Goal: Task Accomplishment & Management: Complete application form

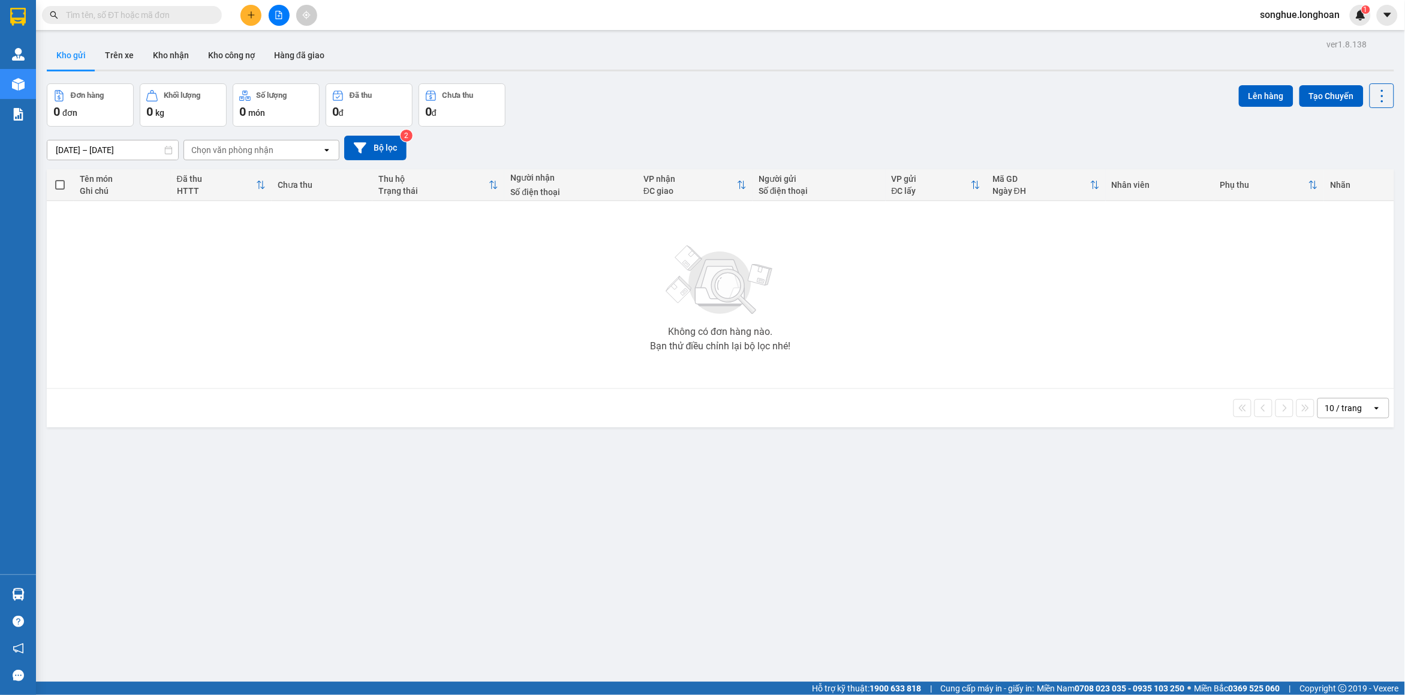
click at [181, 12] on input "text" at bounding box center [137, 14] width 142 height 13
paste input "0918632062."
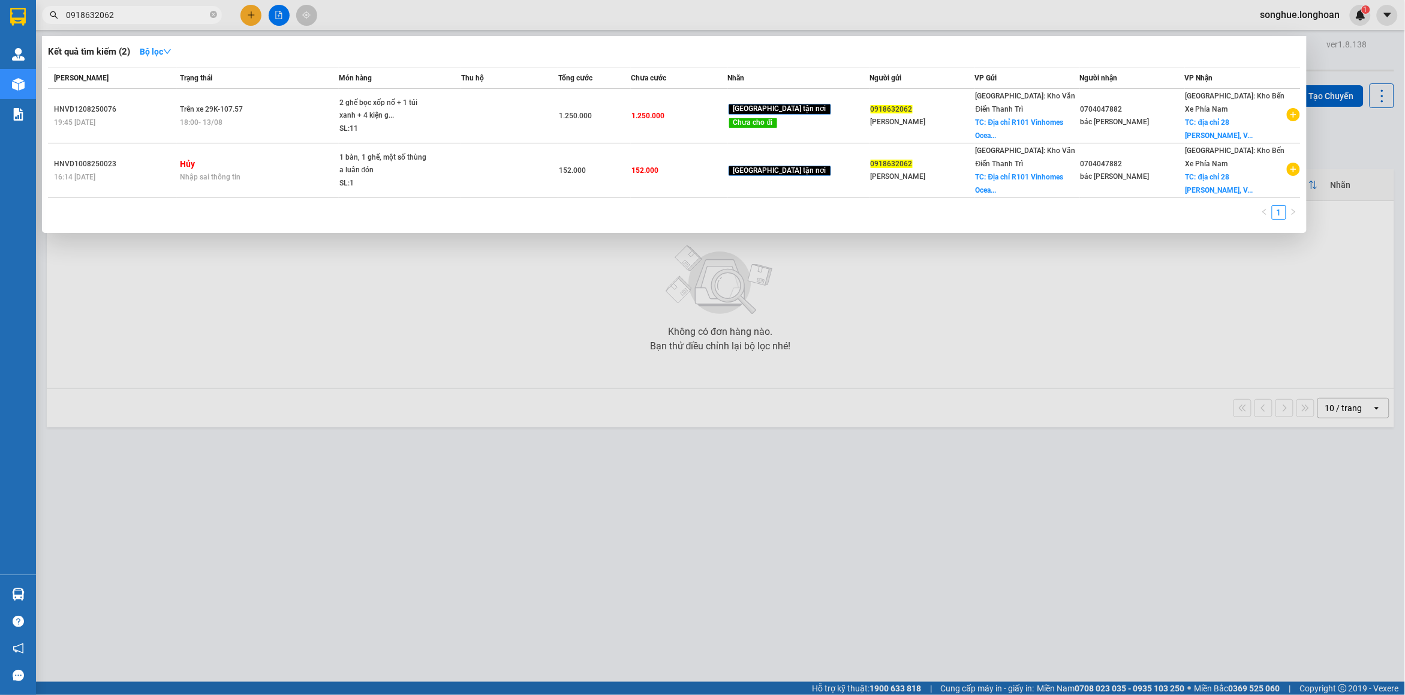
type input "0918632062"
click at [215, 16] on icon "close-circle" at bounding box center [213, 14] width 7 height 7
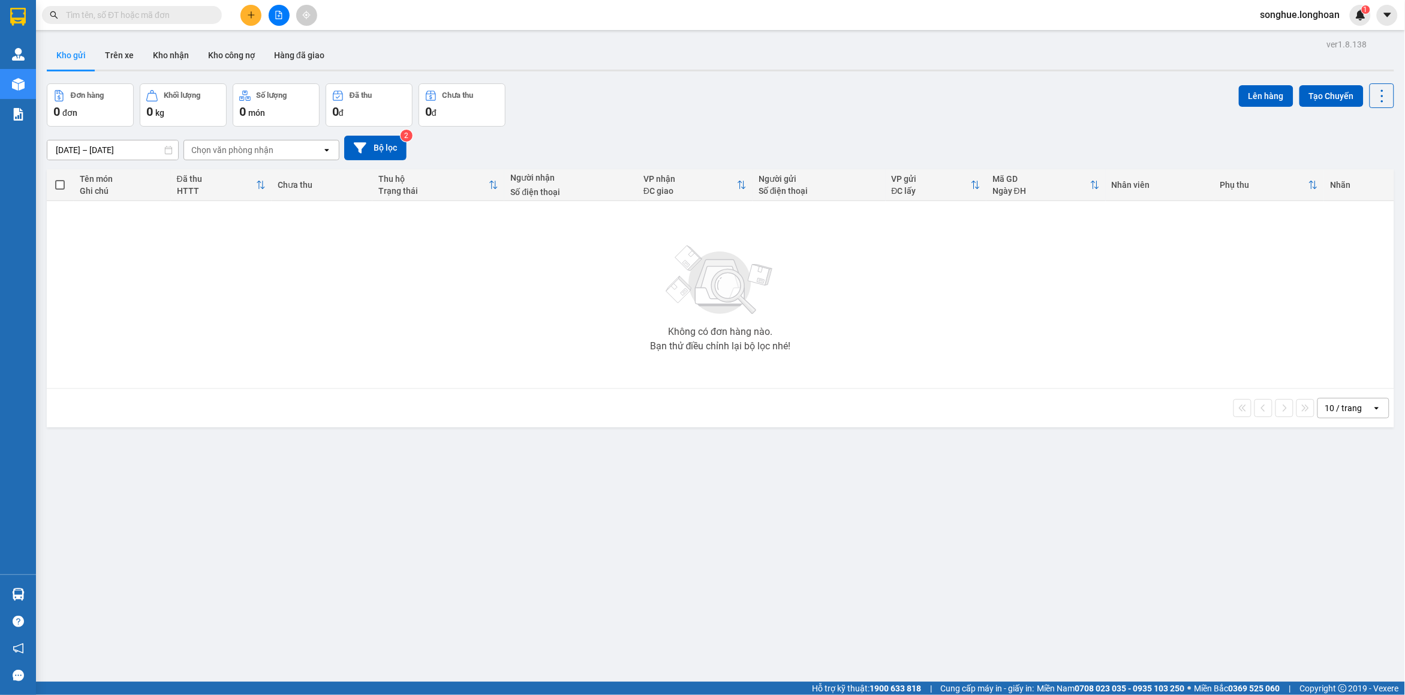
paste input "0938527821"
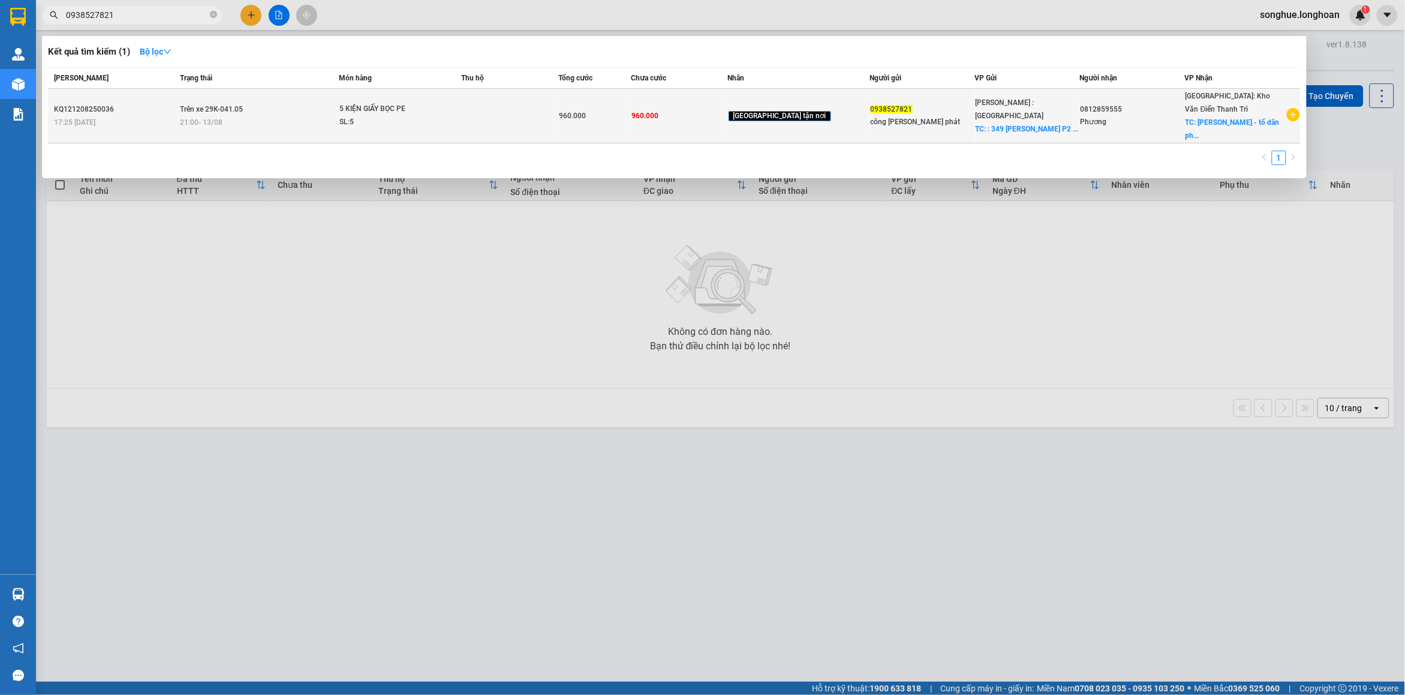
type input "0938527821"
click at [461, 127] on span "5 KIỆN GIẤY BỌC PE SL: 5" at bounding box center [400, 116] width 122 height 26
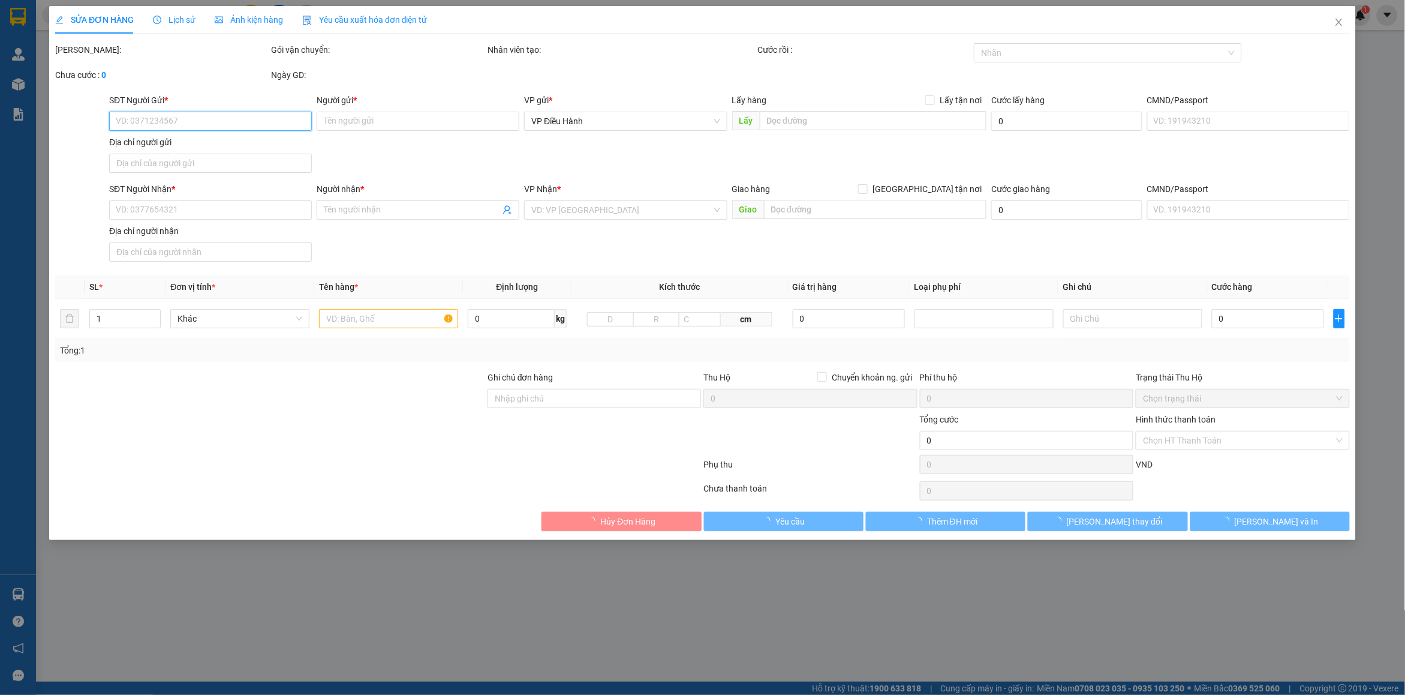
type input "0938527821"
type input "công [PERSON_NAME] phát"
checkbox input "true"
type input ": 349 [PERSON_NAME] P2 Q5"
type input "0812859555"
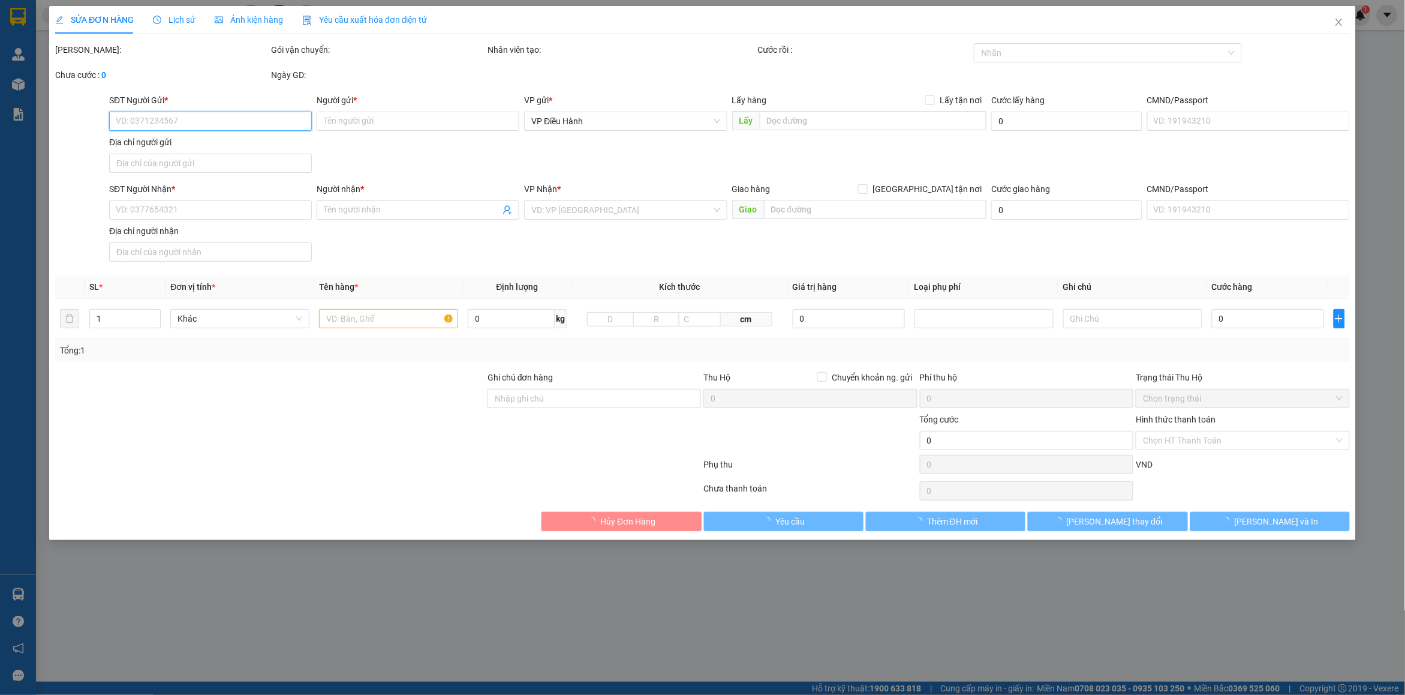
type input "Phương"
checkbox input "true"
type input "Cty Phương Nam - tổ dân phố [GEOGRAPHIC_DATA], thị trấn [GEOGRAPHIC_DATA], [GEO…"
type input "NHẬN THEO KIỆN - GIAO NGUYÊN KIỆN"
type input "960.000"
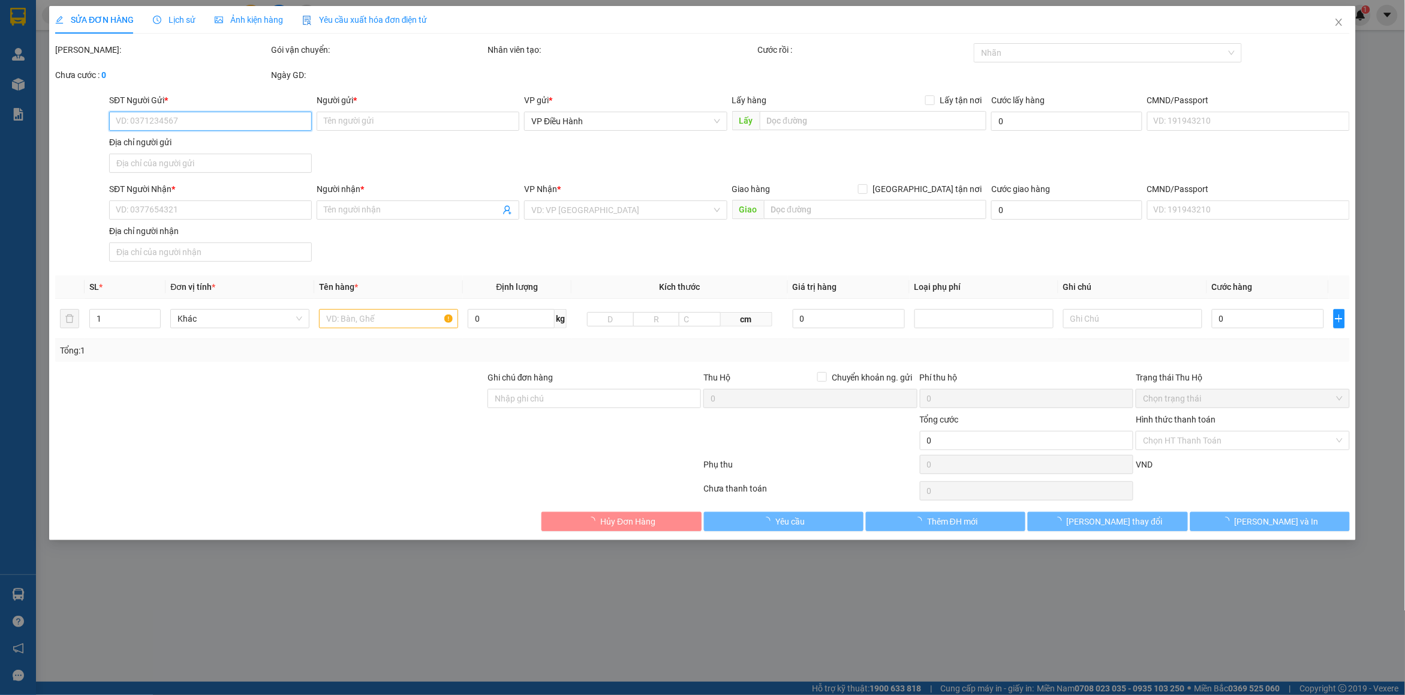
type input "960.000"
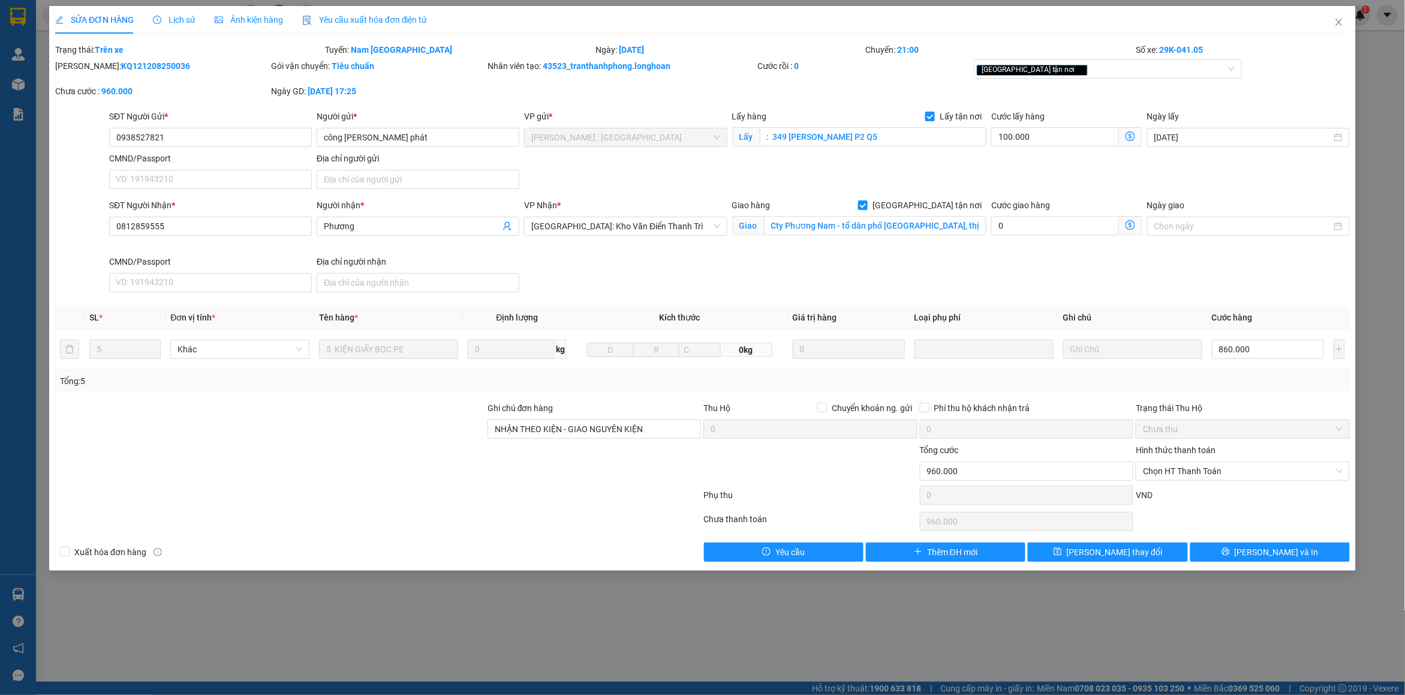
click at [187, 21] on span "Lịch sử" at bounding box center [174, 20] width 43 height 10
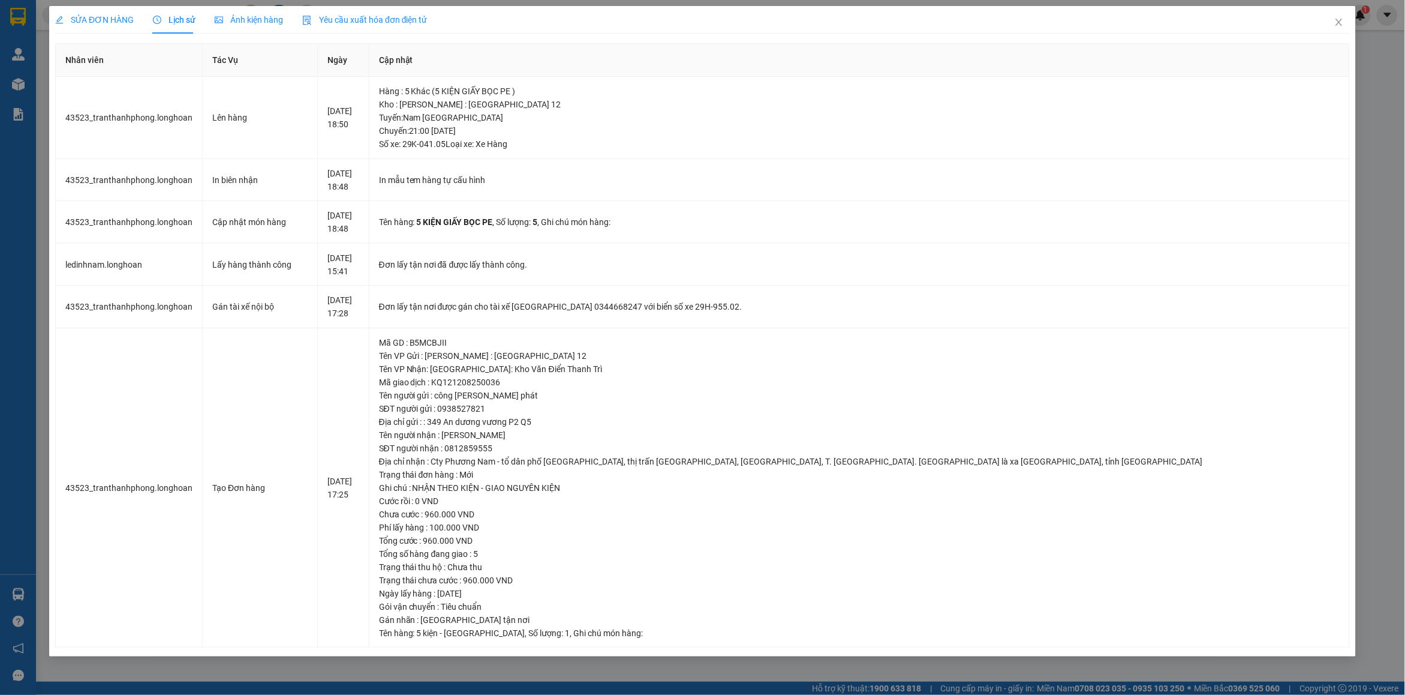
click at [87, 19] on span "SỬA ĐƠN HÀNG" at bounding box center [94, 20] width 79 height 10
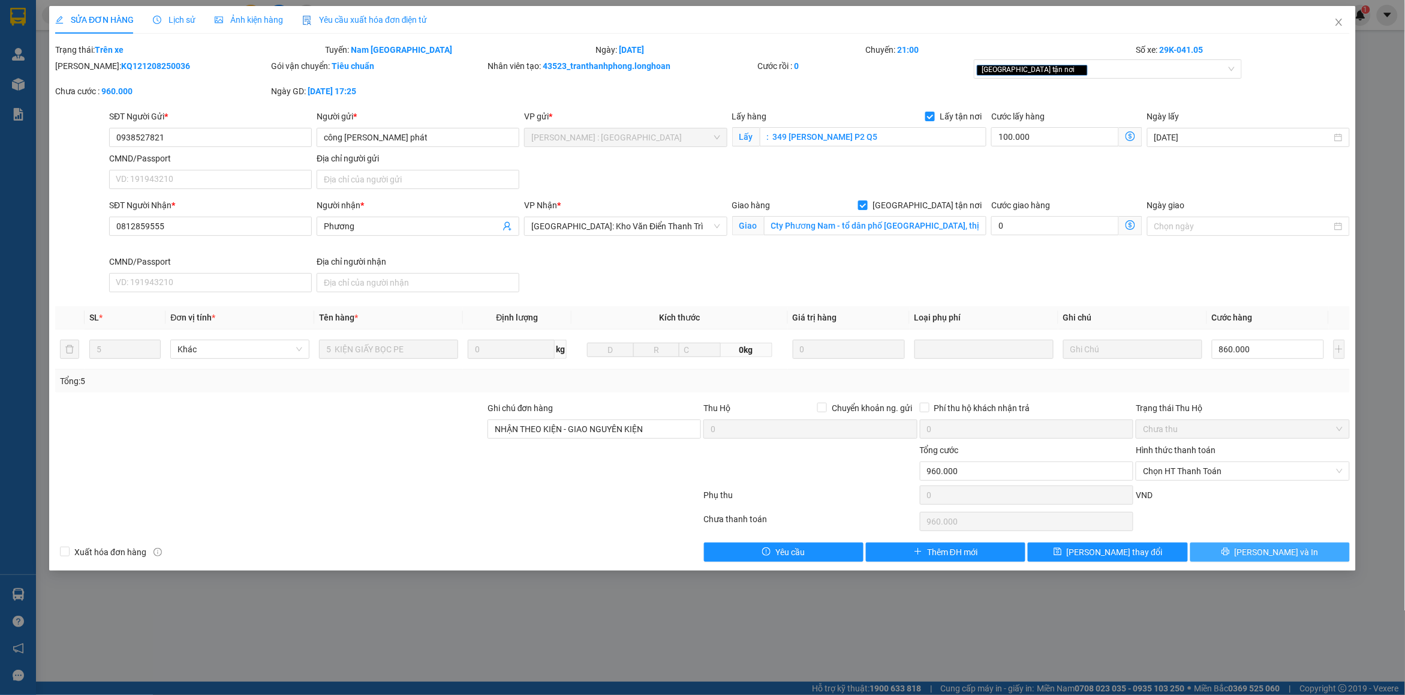
click at [1317, 558] on button "[PERSON_NAME] và In" at bounding box center [1271, 551] width 160 height 19
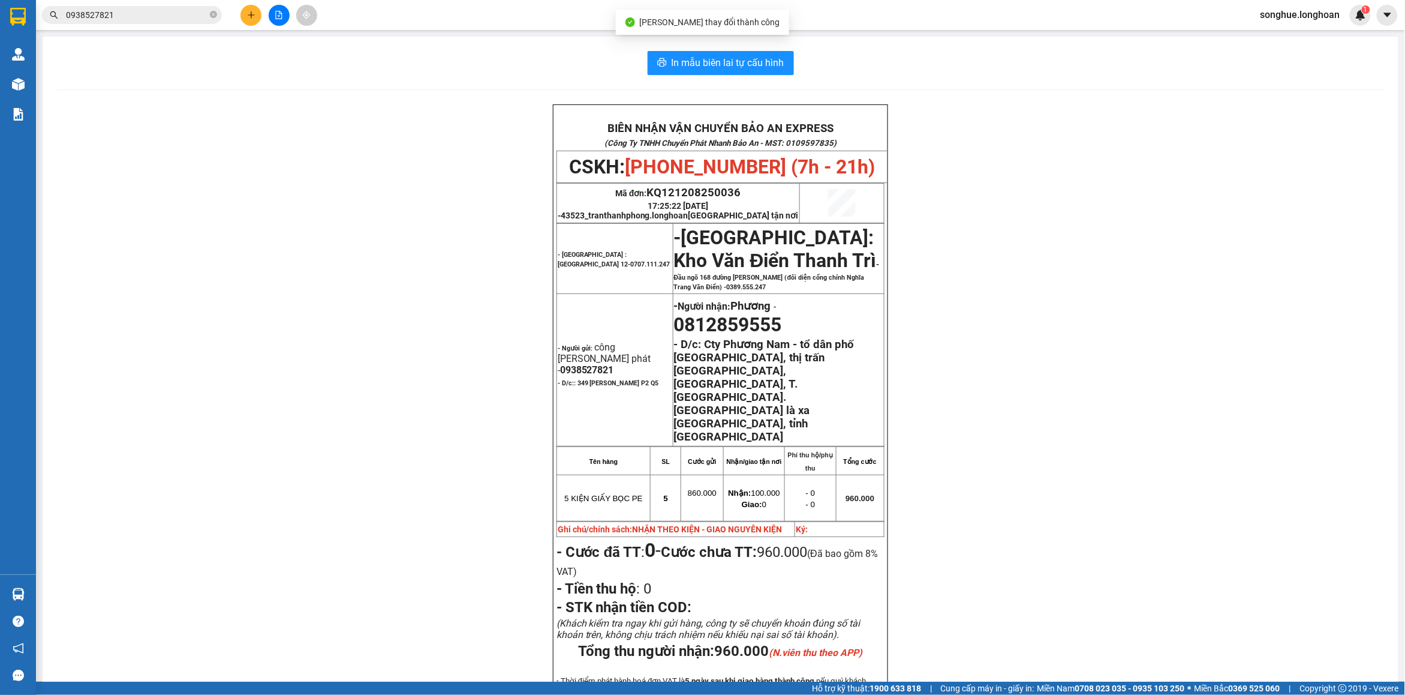
scroll to position [75, 0]
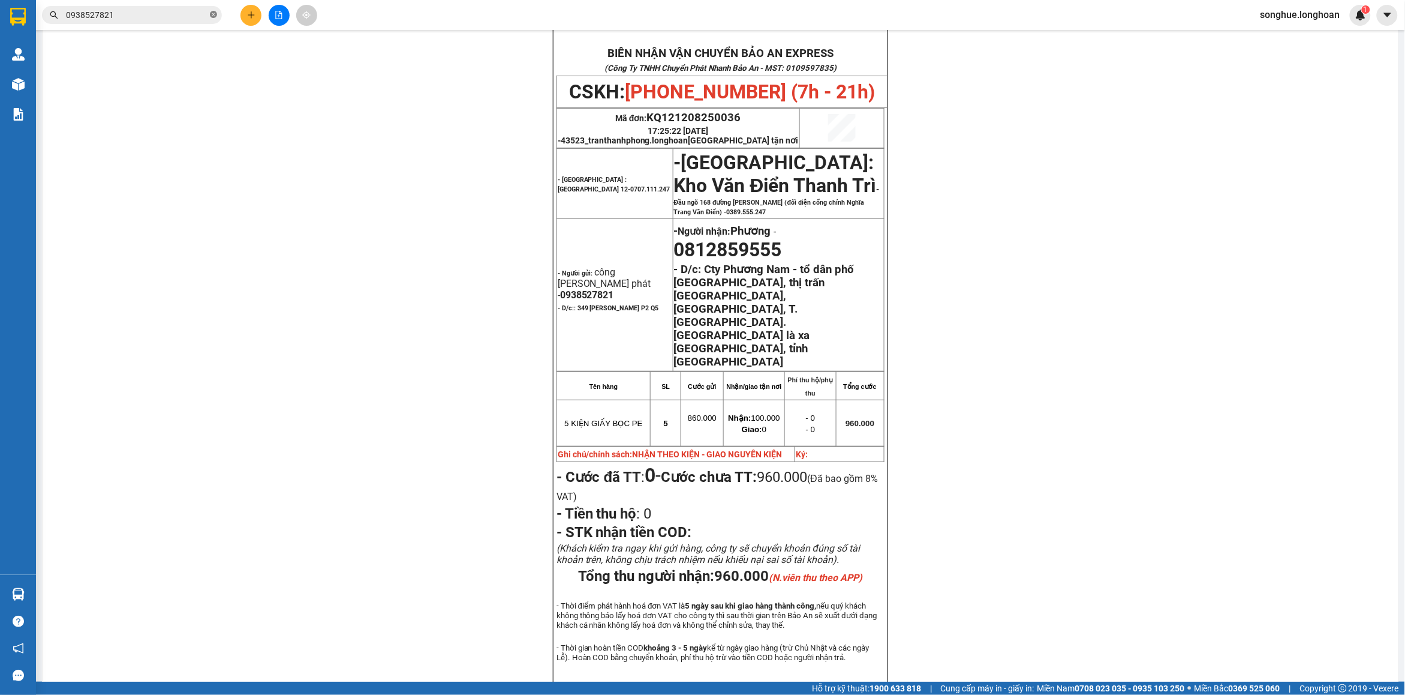
click at [211, 13] on icon "close-circle" at bounding box center [213, 14] width 7 height 7
paste input "0815138638"
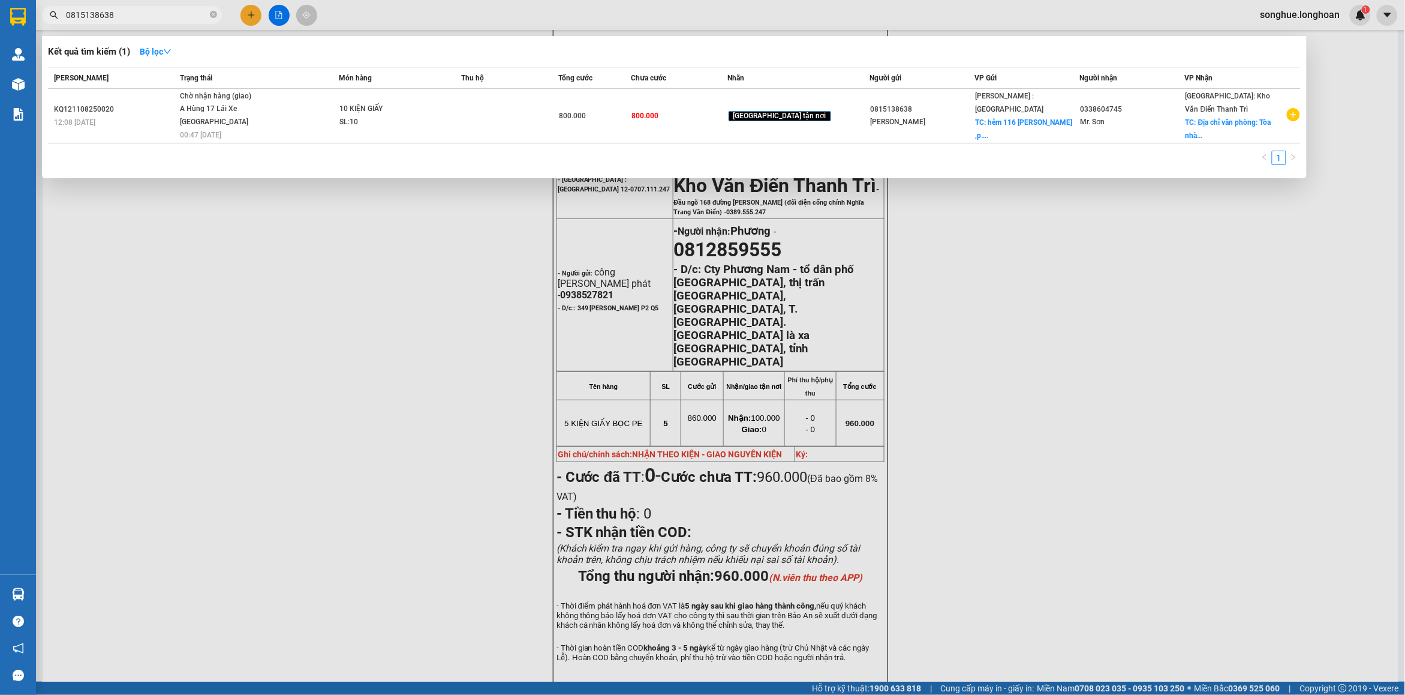
type input "0815138638"
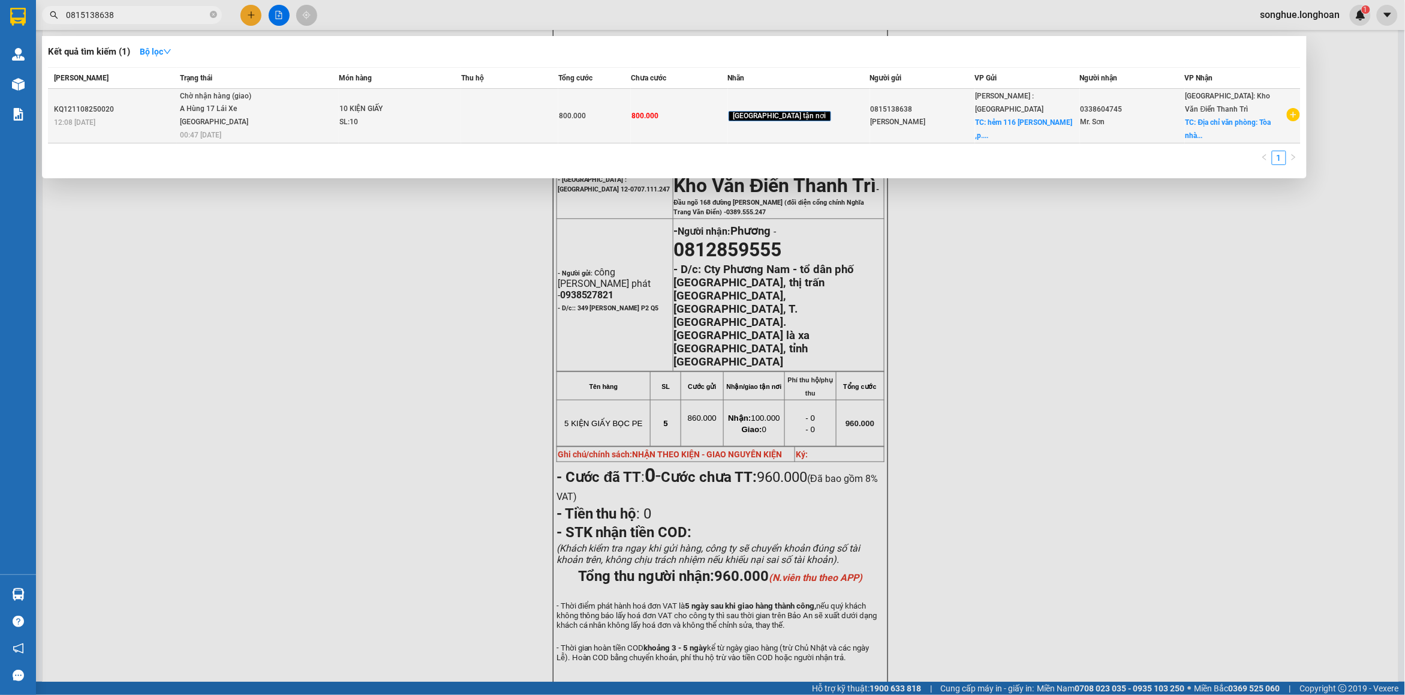
click at [338, 126] on span "Chờ nhận hàng (giao) A Hùng 17 [GEOGRAPHIC_DATA] 0325666247 00:47 [DATE]" at bounding box center [259, 115] width 158 height 50
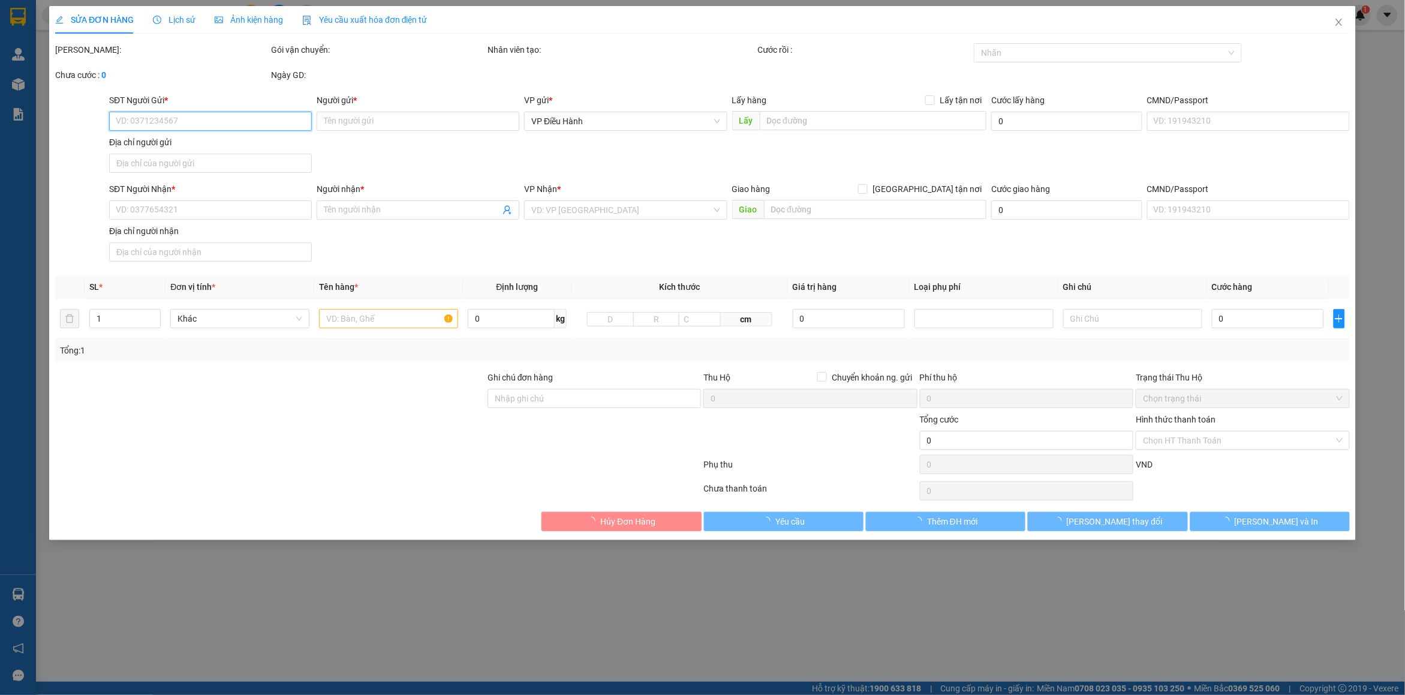
type input "0815138638"
type input "[PERSON_NAME]"
checkbox input "true"
type input "hẻm [STREET_ADDRESS][PERSON_NAME] ,hcm"
type input "0338604745"
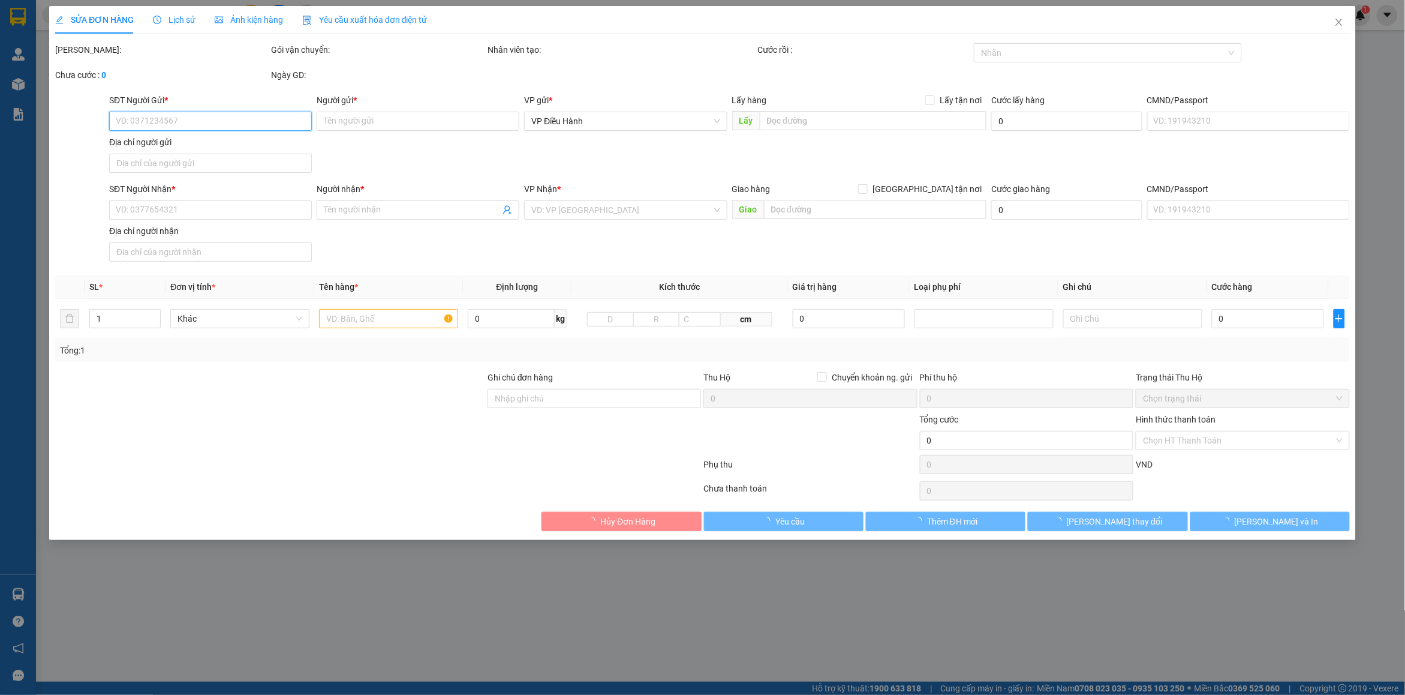
type input "Mr. Sơn"
checkbox input "true"
type input "Địa chỉ văn phòng: Tòa nhà văn phòng [STREET_ADDRESS] [GEOGRAPHIC_DATA]"
type input "800.000"
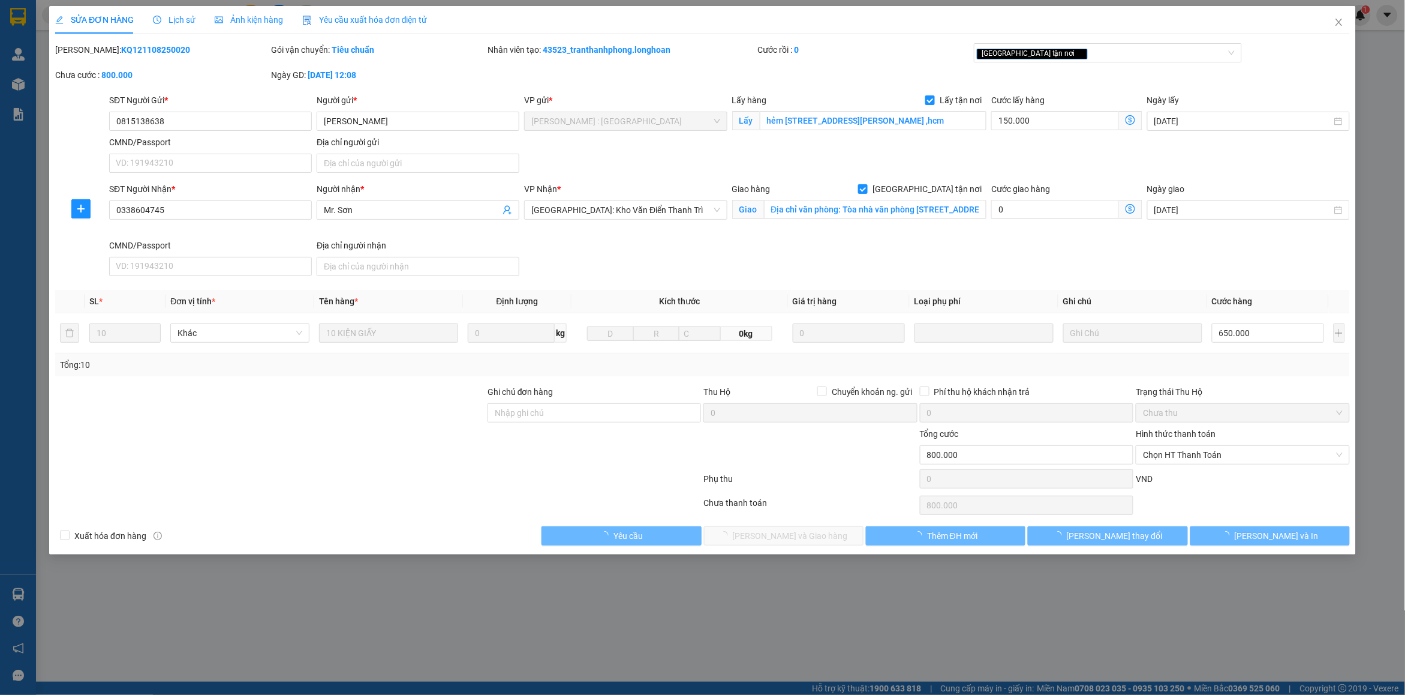
click at [181, 13] on div "Lịch sử" at bounding box center [174, 19] width 43 height 13
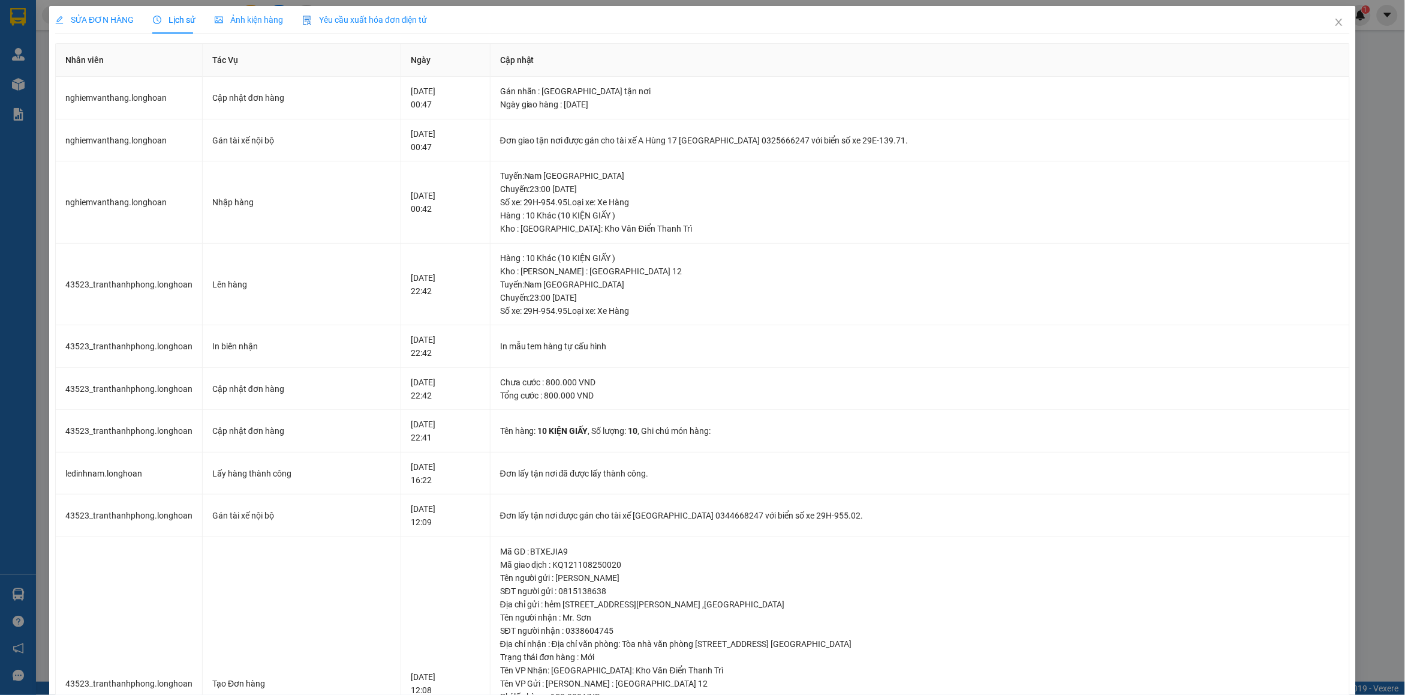
click at [106, 10] on div "SỬA ĐƠN HÀNG" at bounding box center [94, 20] width 79 height 28
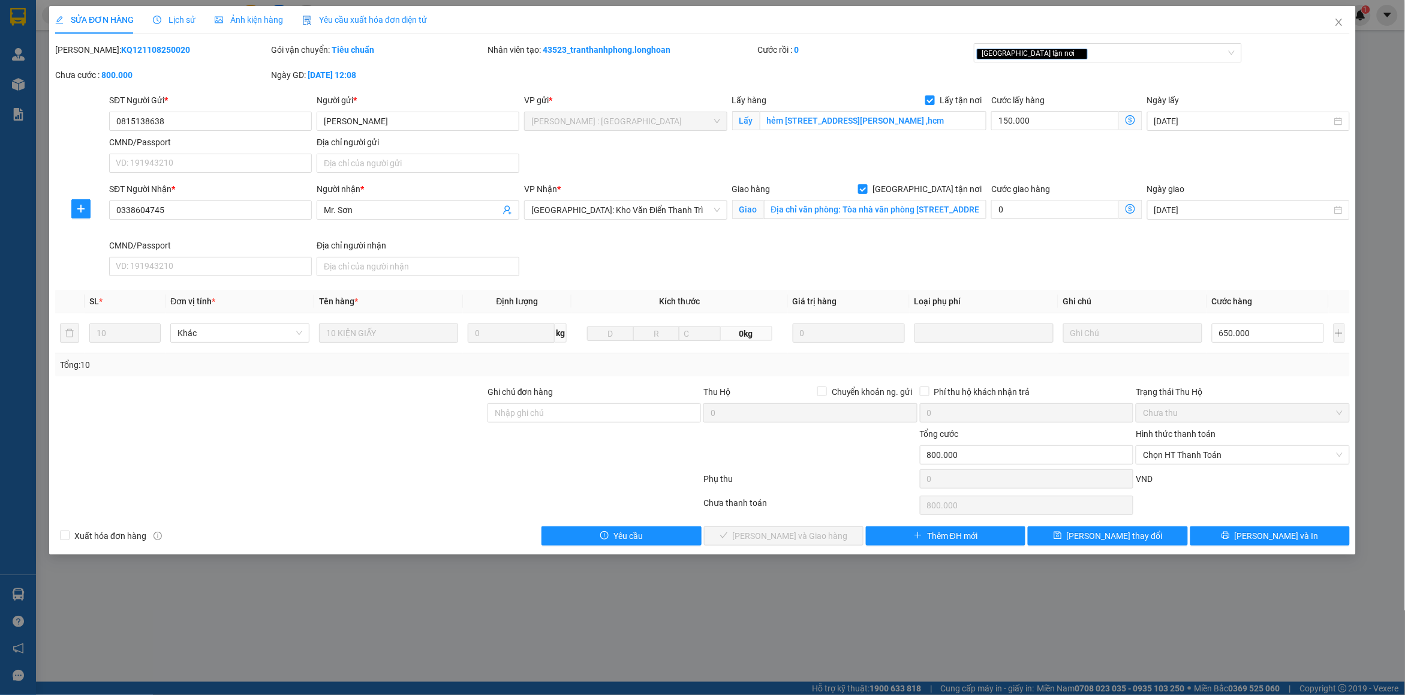
click at [177, 19] on span "Lịch sử" at bounding box center [174, 20] width 43 height 10
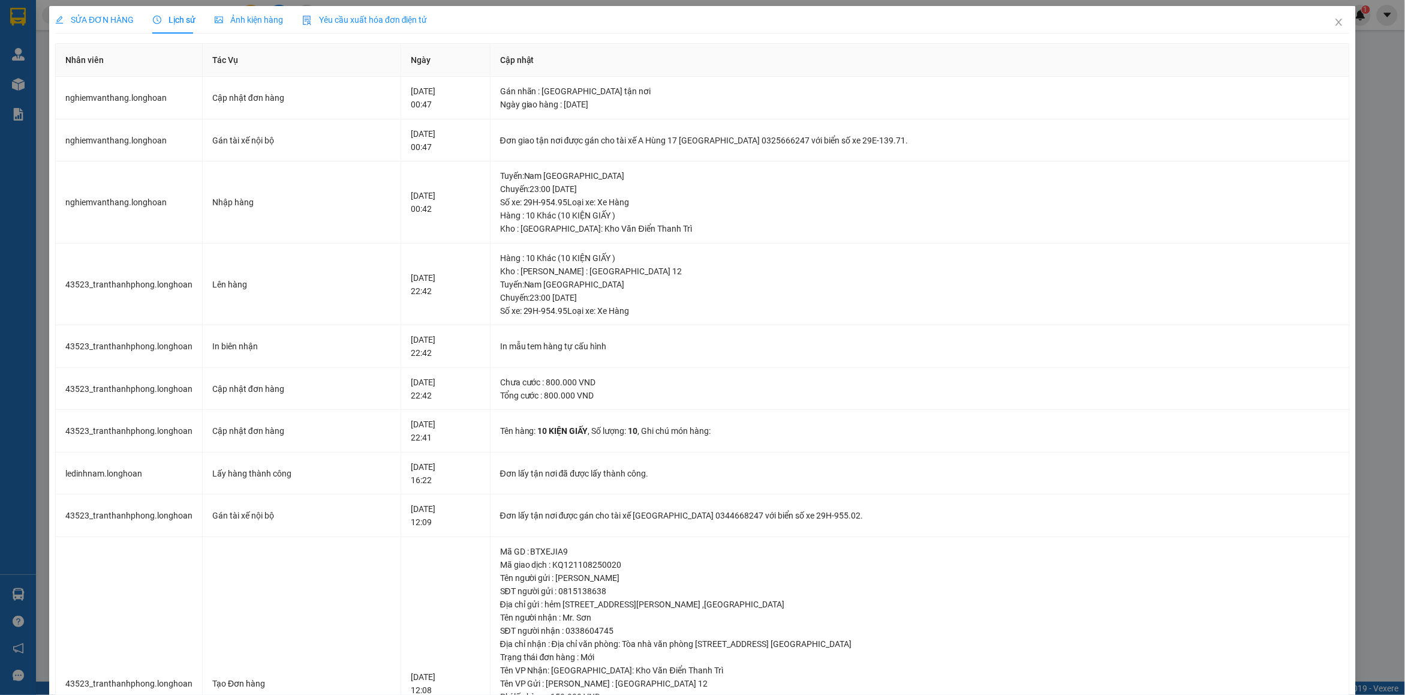
click at [103, 12] on div "SỬA ĐƠN HÀNG" at bounding box center [94, 20] width 79 height 28
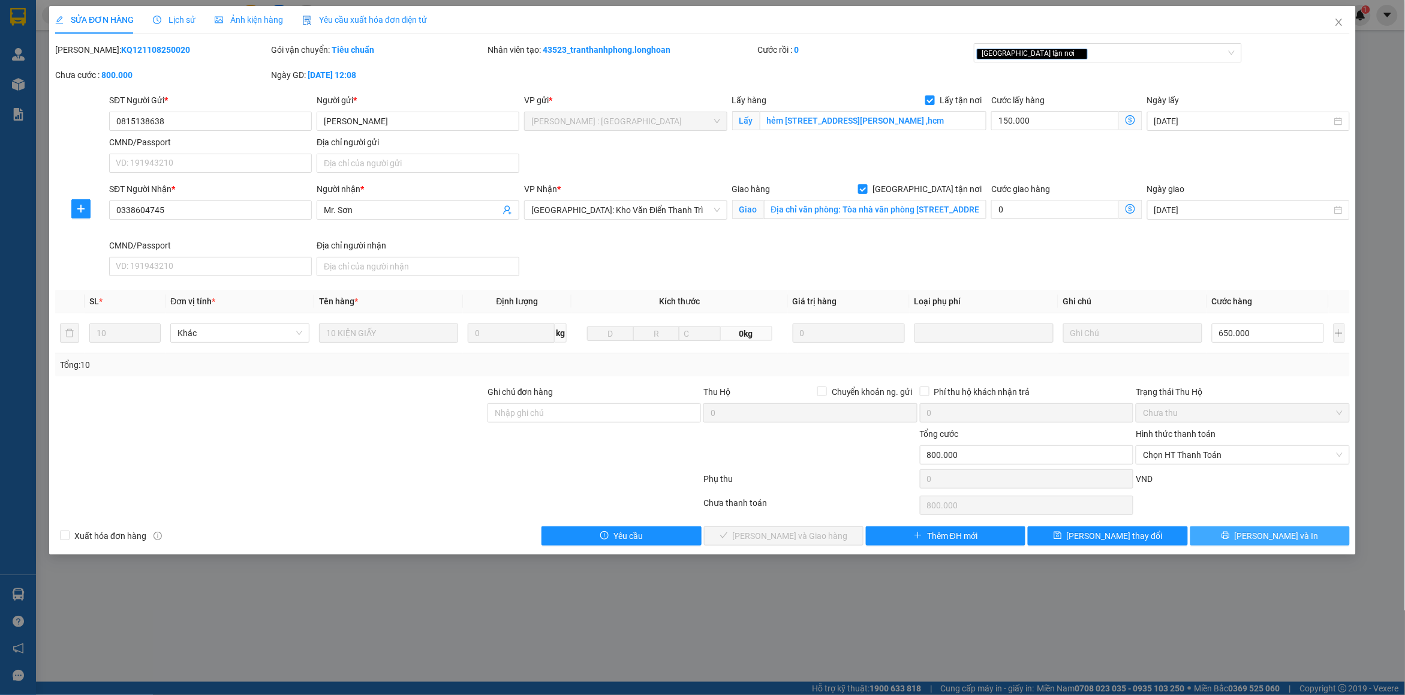
click at [1272, 527] on button "[PERSON_NAME] và In" at bounding box center [1271, 535] width 160 height 19
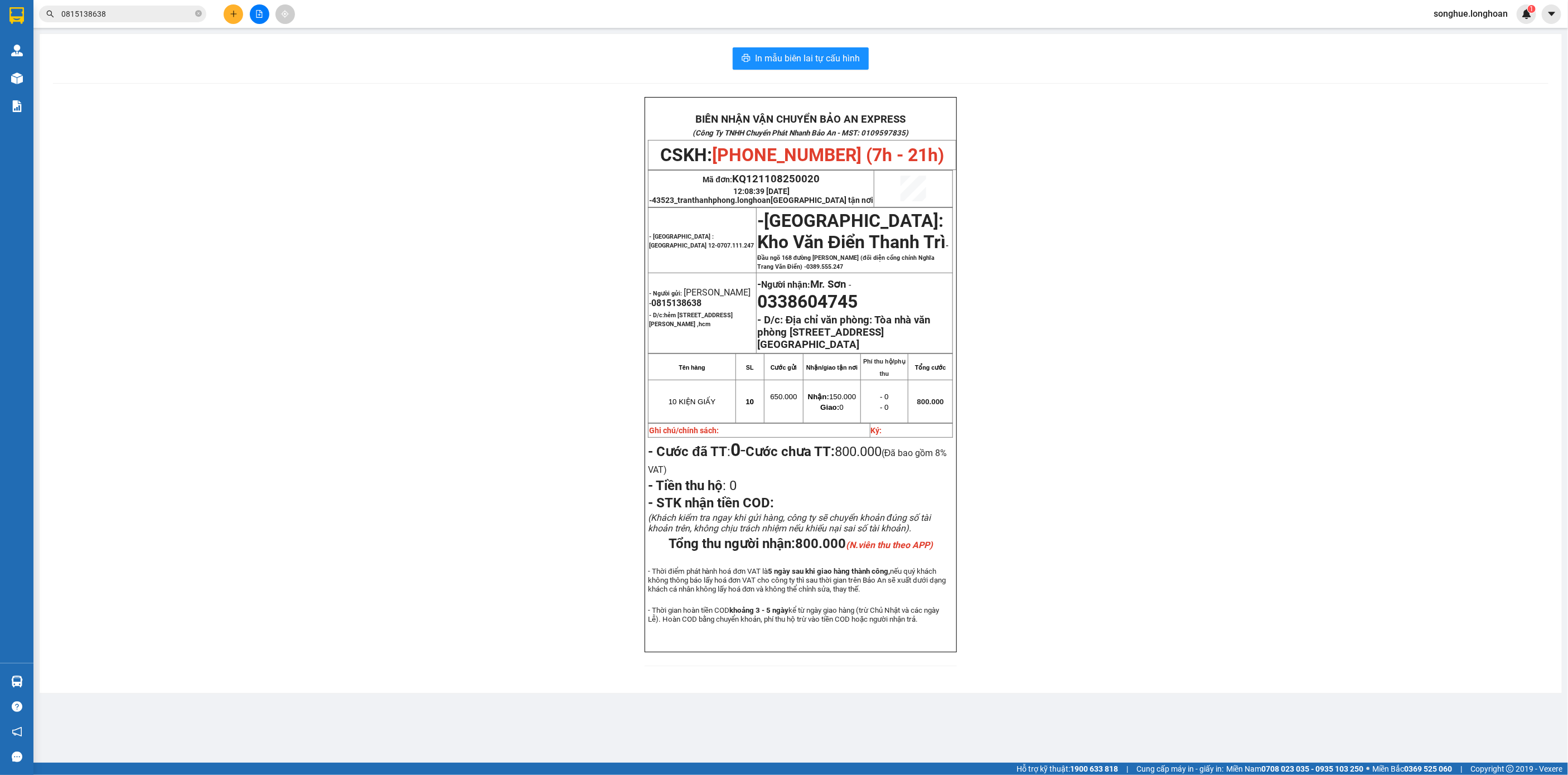
click at [150, 10] on input "0815138638" at bounding box center [127, 13] width 132 height 12
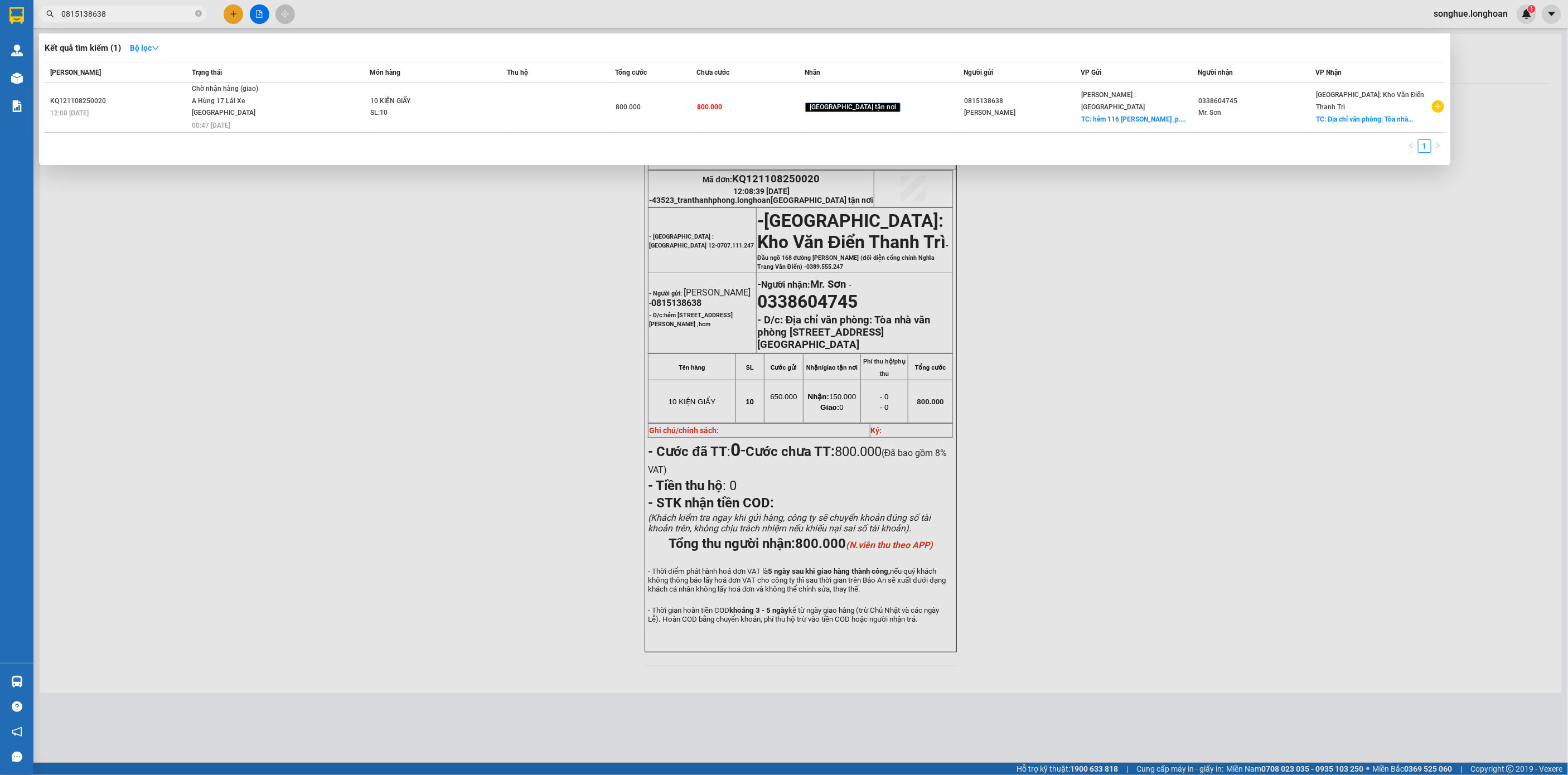
click at [113, 17] on input "0815138638" at bounding box center [127, 13] width 132 height 12
click at [199, 19] on span at bounding box center [198, 14] width 7 height 10
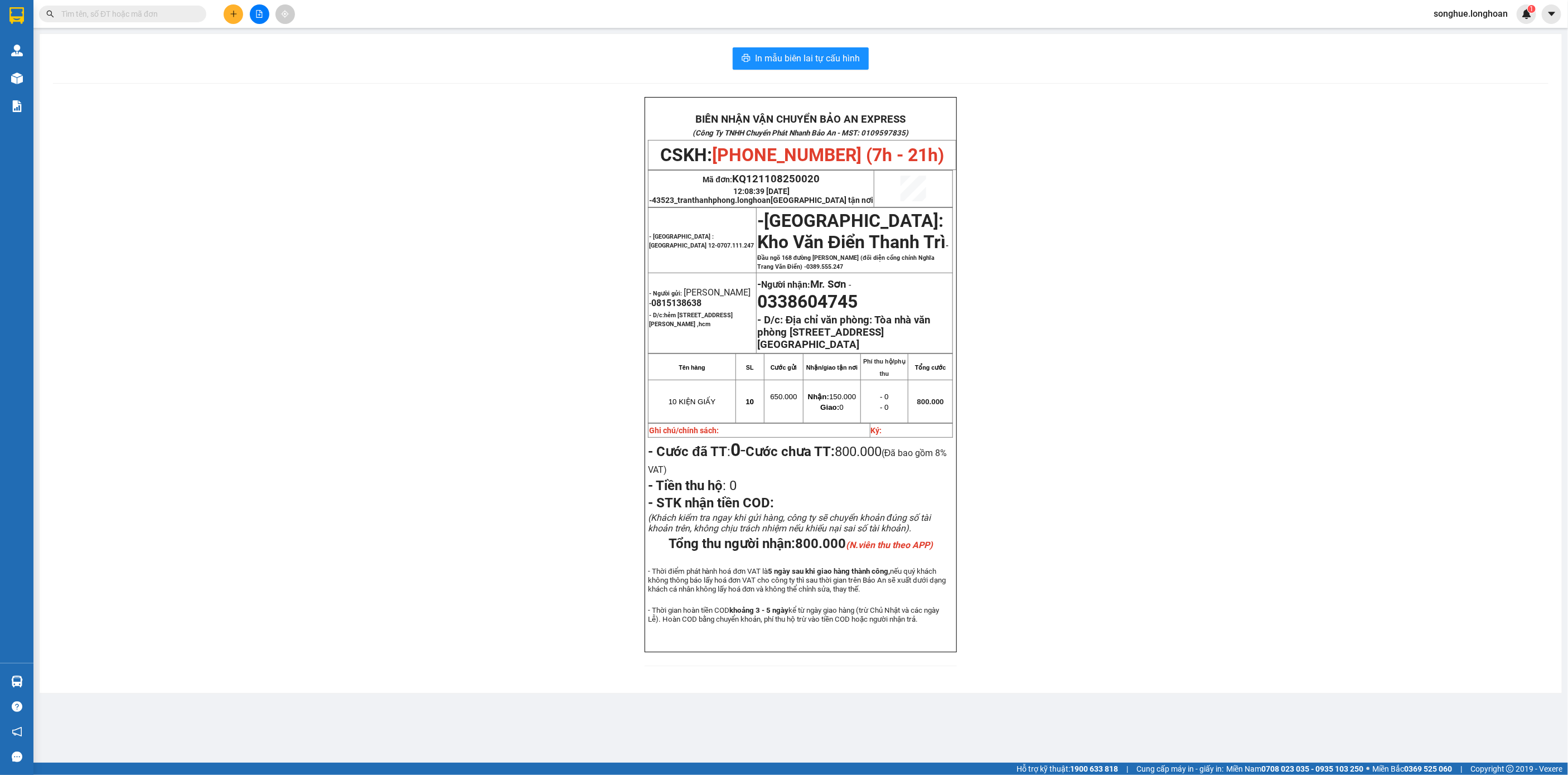
paste input "0365796357"
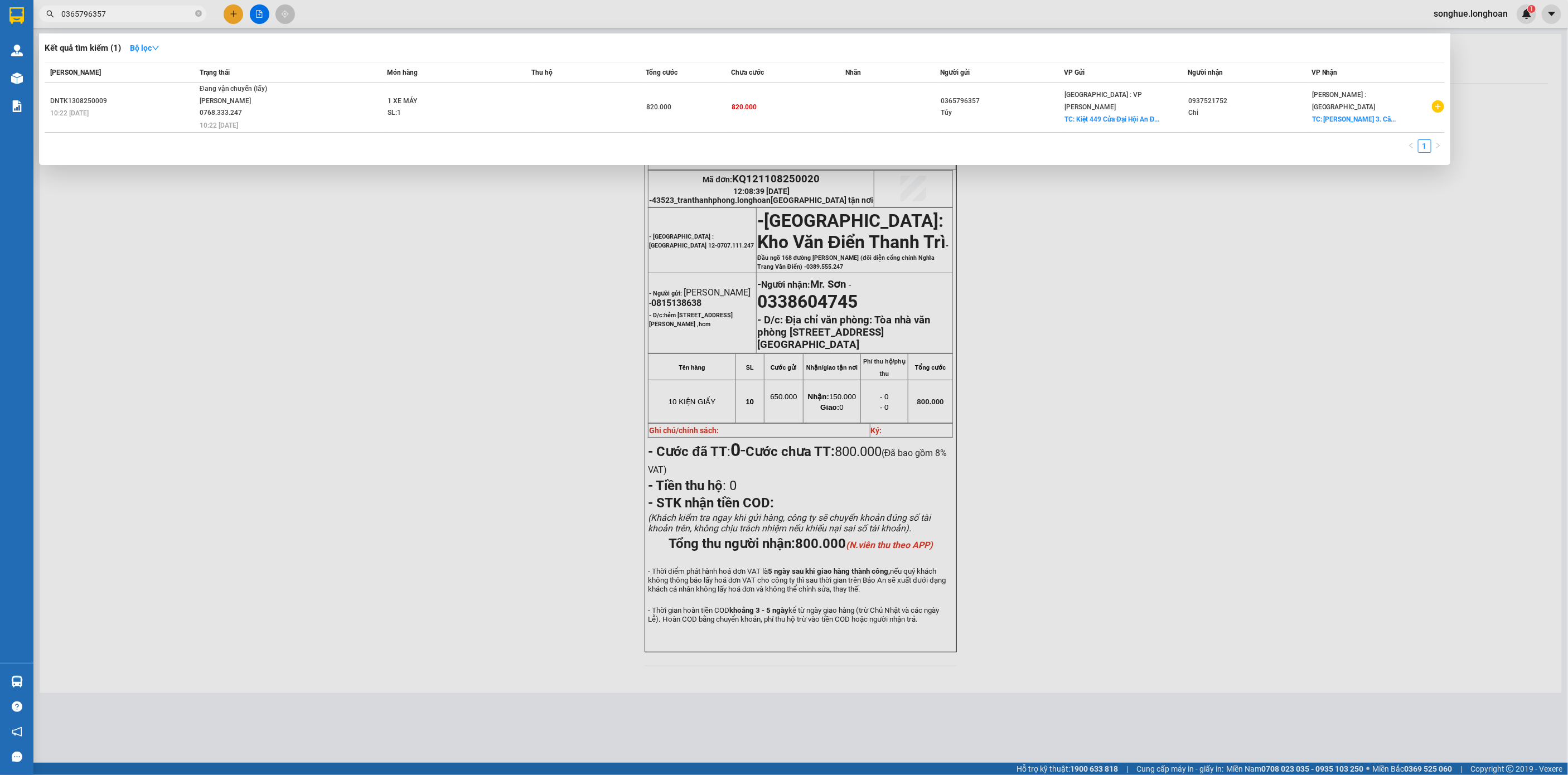
type input "0365796357"
click at [202, 18] on span at bounding box center [198, 14] width 7 height 10
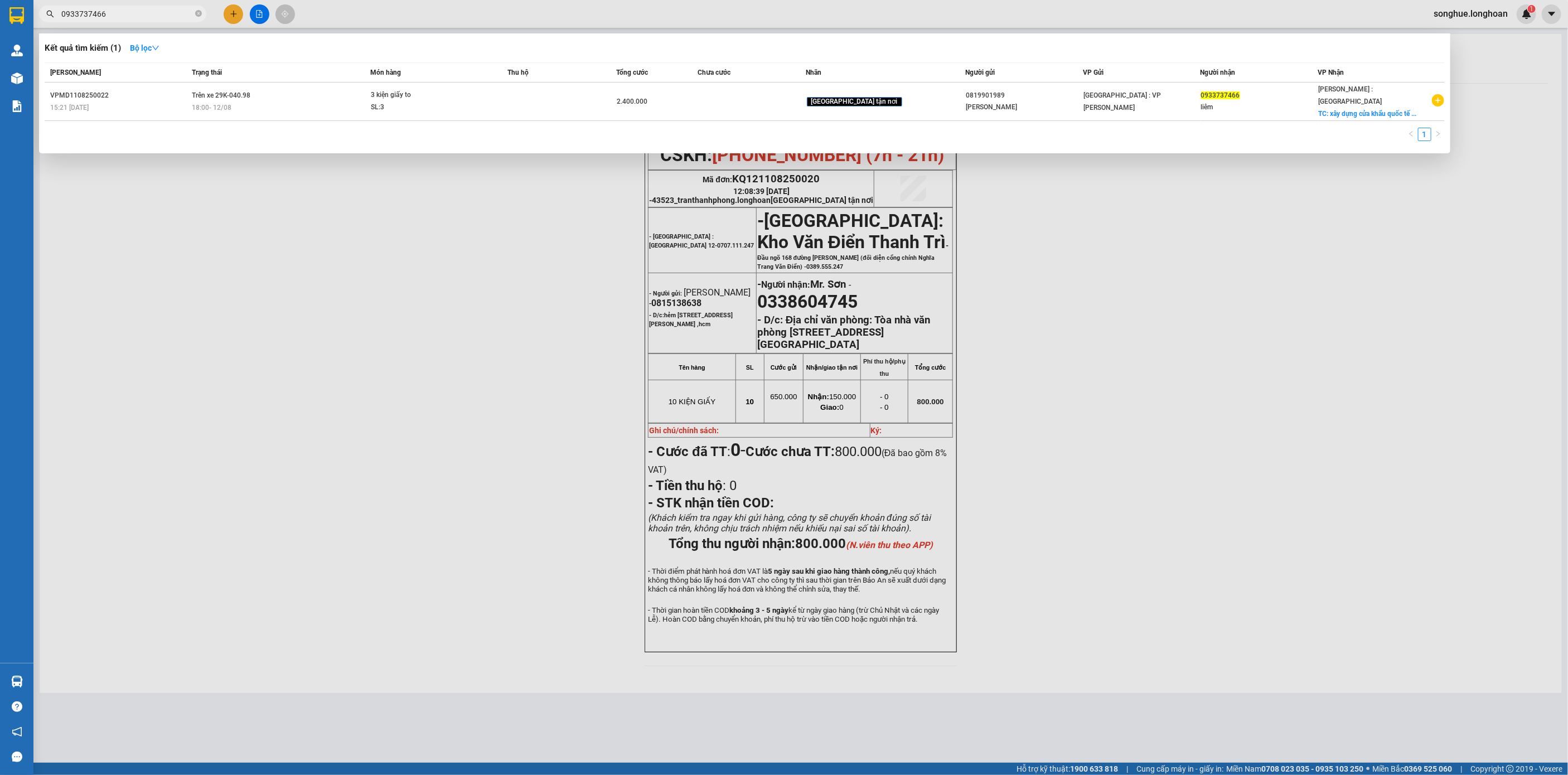
type input "0933737466"
click at [194, 16] on span "0933737466" at bounding box center [123, 14] width 167 height 17
click at [194, 9] on span "0933737466" at bounding box center [123, 14] width 167 height 17
click at [203, 12] on span "0933737466" at bounding box center [123, 14] width 167 height 17
click at [202, 13] on icon "close-circle" at bounding box center [198, 13] width 7 height 7
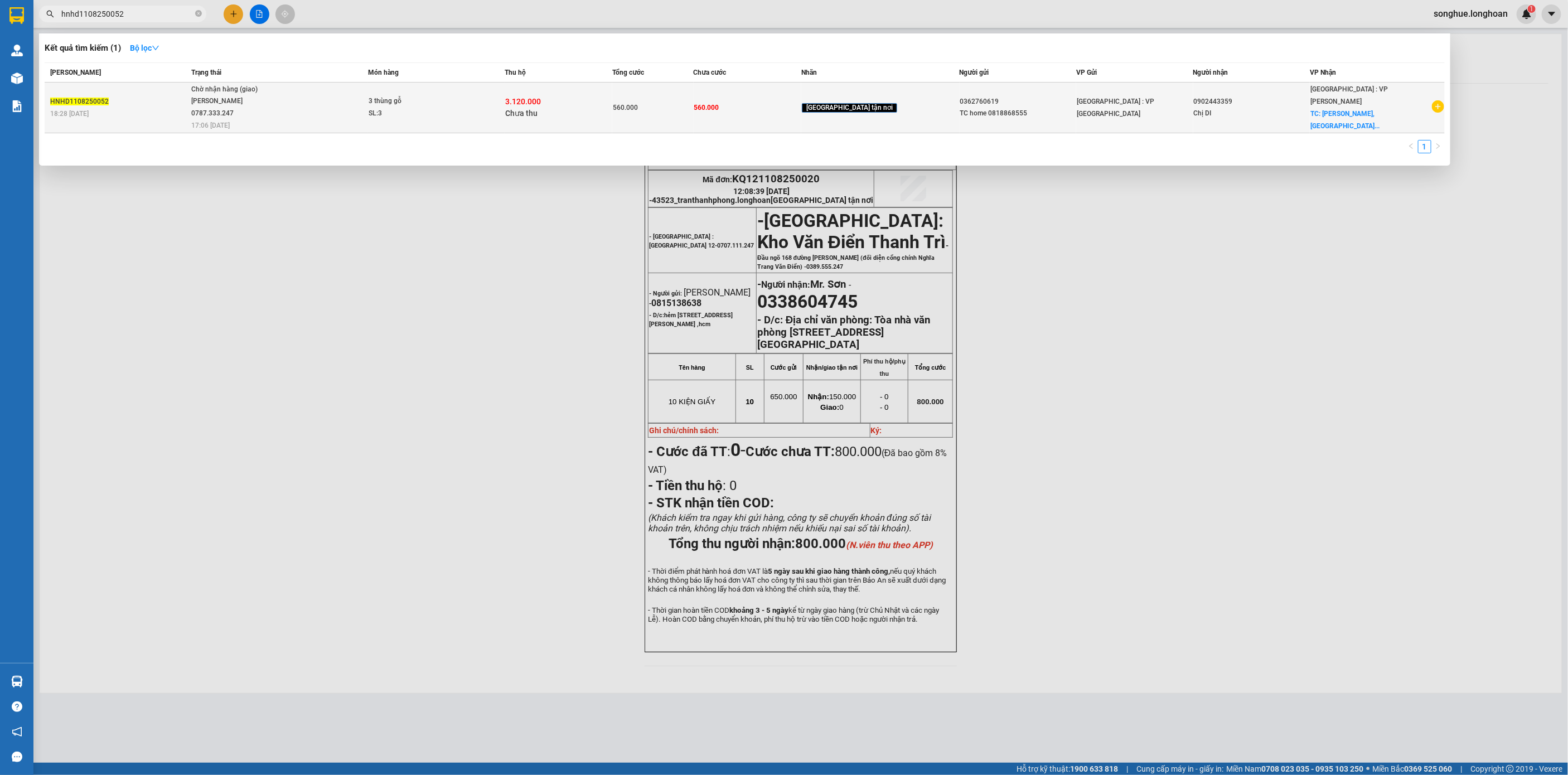
type input "hnhd1108250052"
click at [308, 107] on span "Chờ nhận hàng (giao) [PERSON_NAME] 0787.333.247 17:06 [DATE]" at bounding box center [280, 107] width 177 height 46
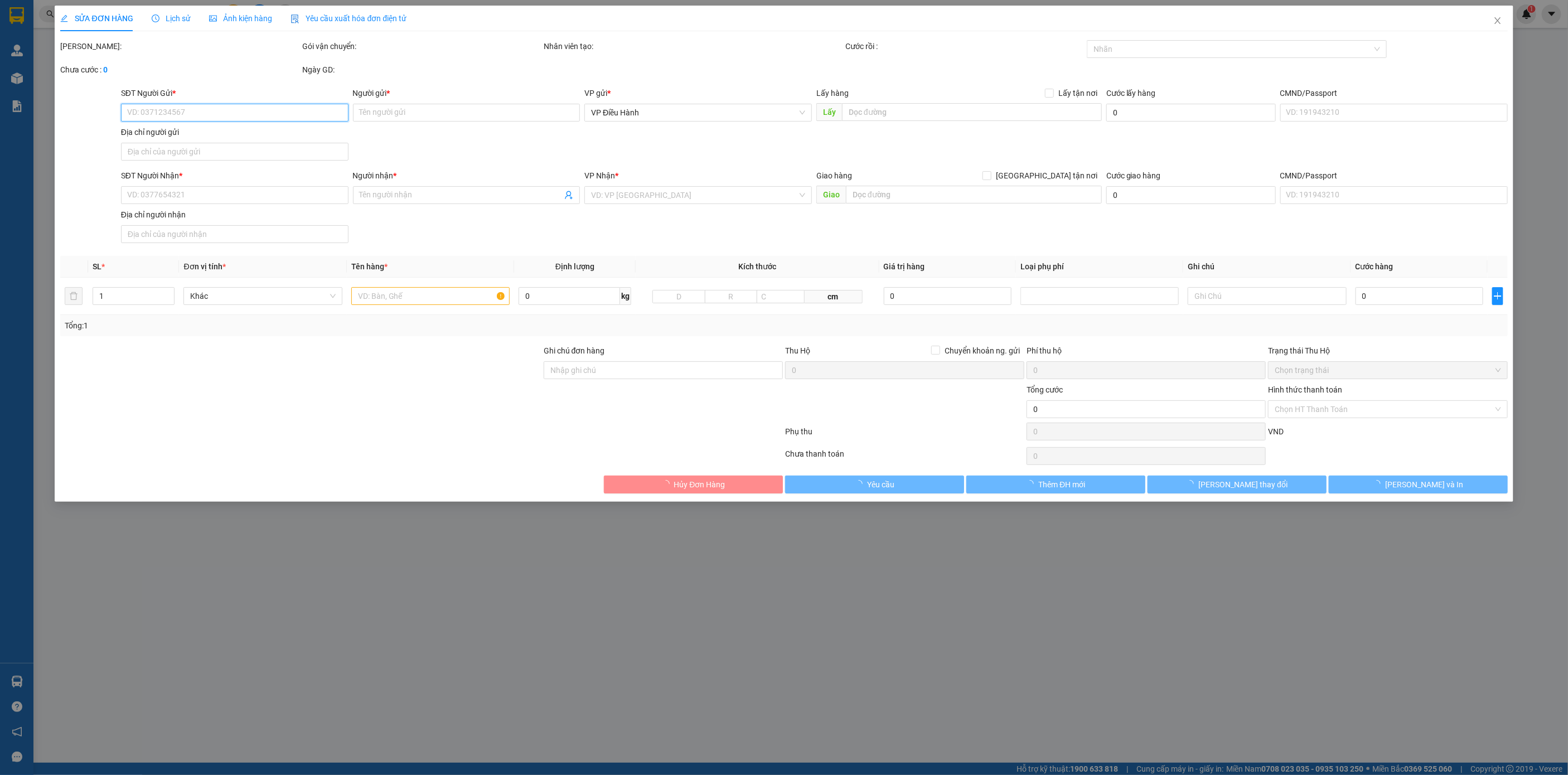
type input "0362760619"
type input "TC home 0818868555"
type input "0902443359"
type input "Chị DI"
checkbox input "true"
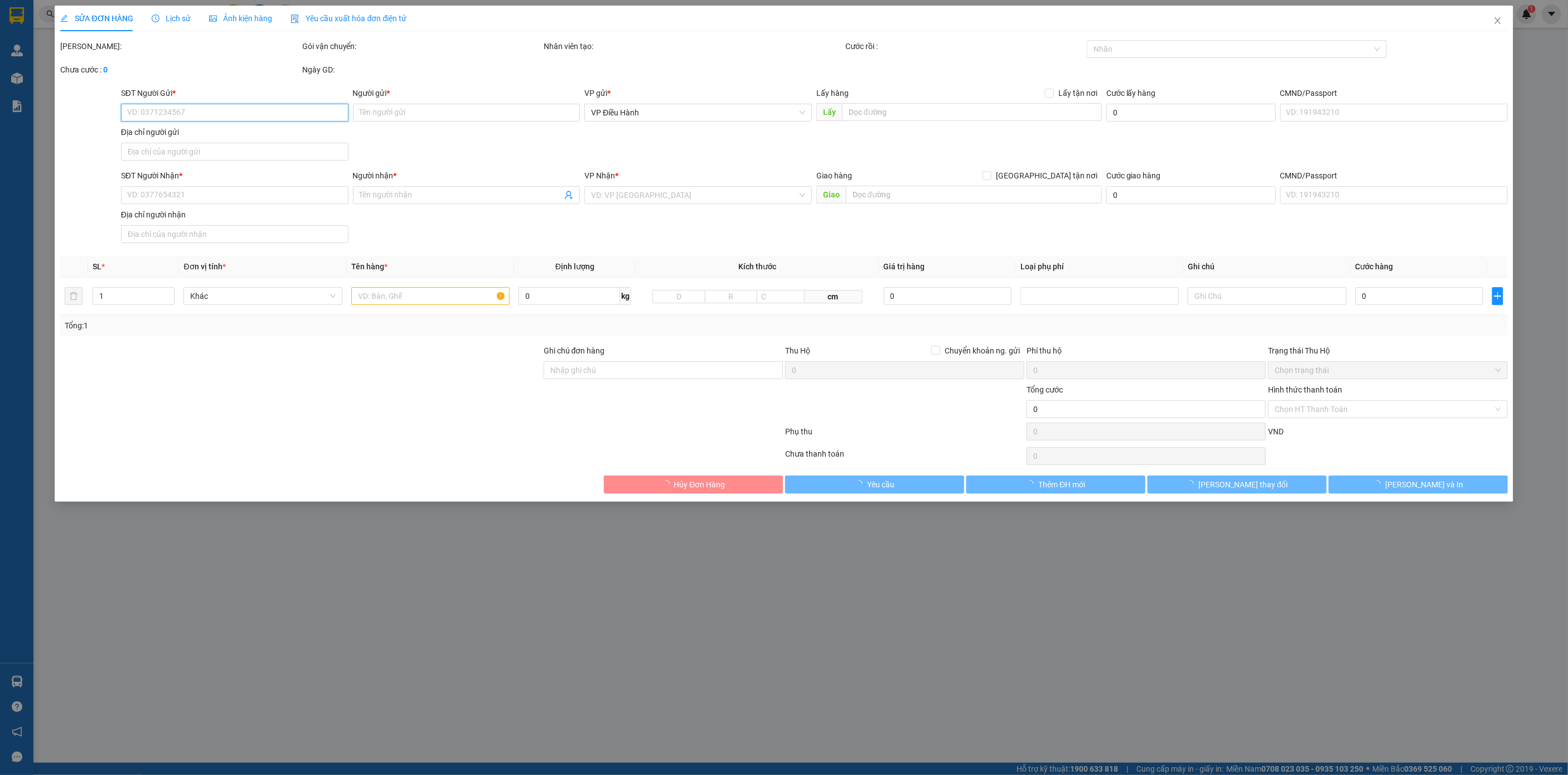
type input "[PERSON_NAME], [GEOGRAPHIC_DATA], [GEOGRAPHIC_DATA]"
type input "560.000"
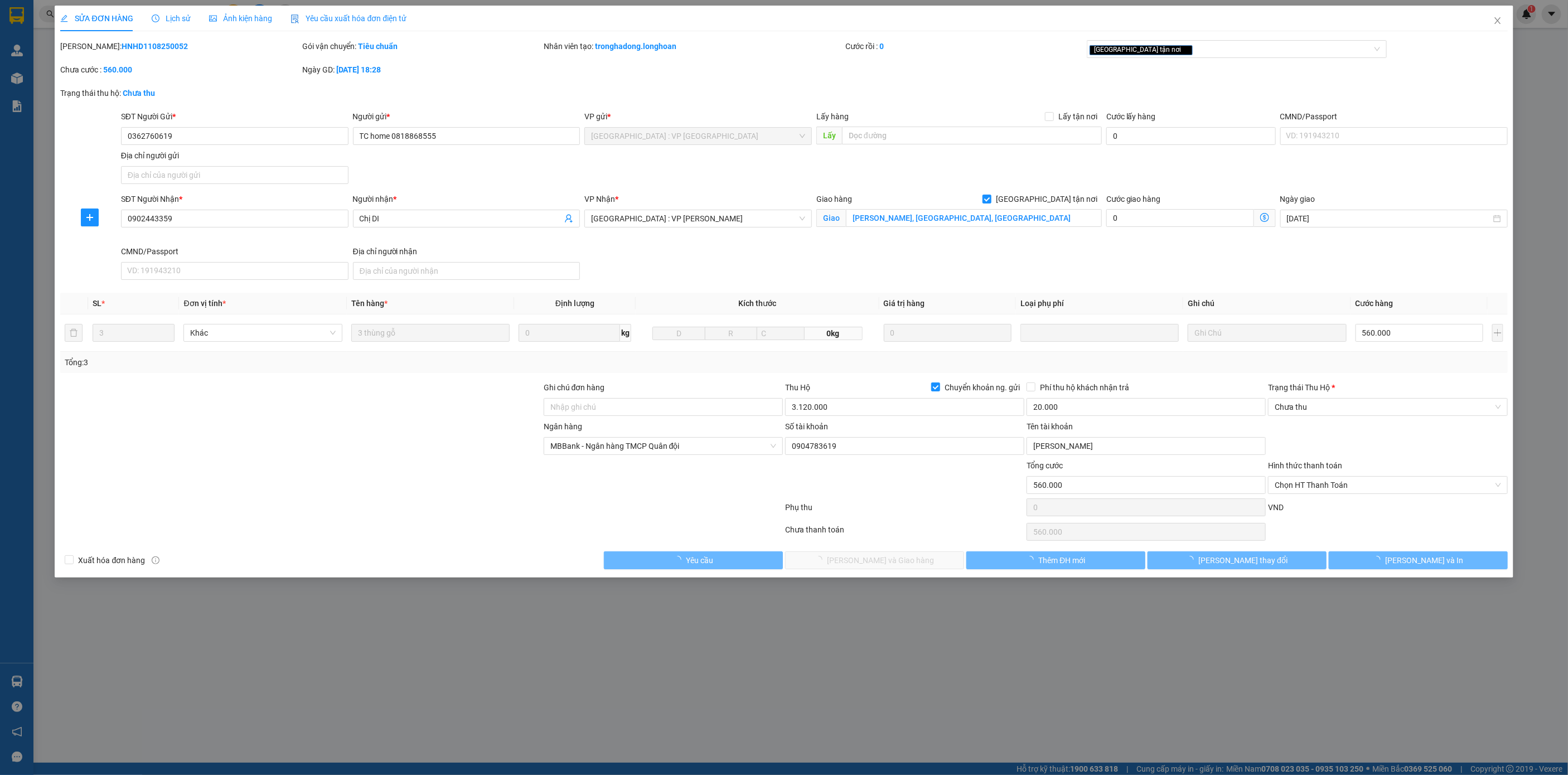
click at [181, 14] on span "Lịch sử" at bounding box center [171, 19] width 40 height 9
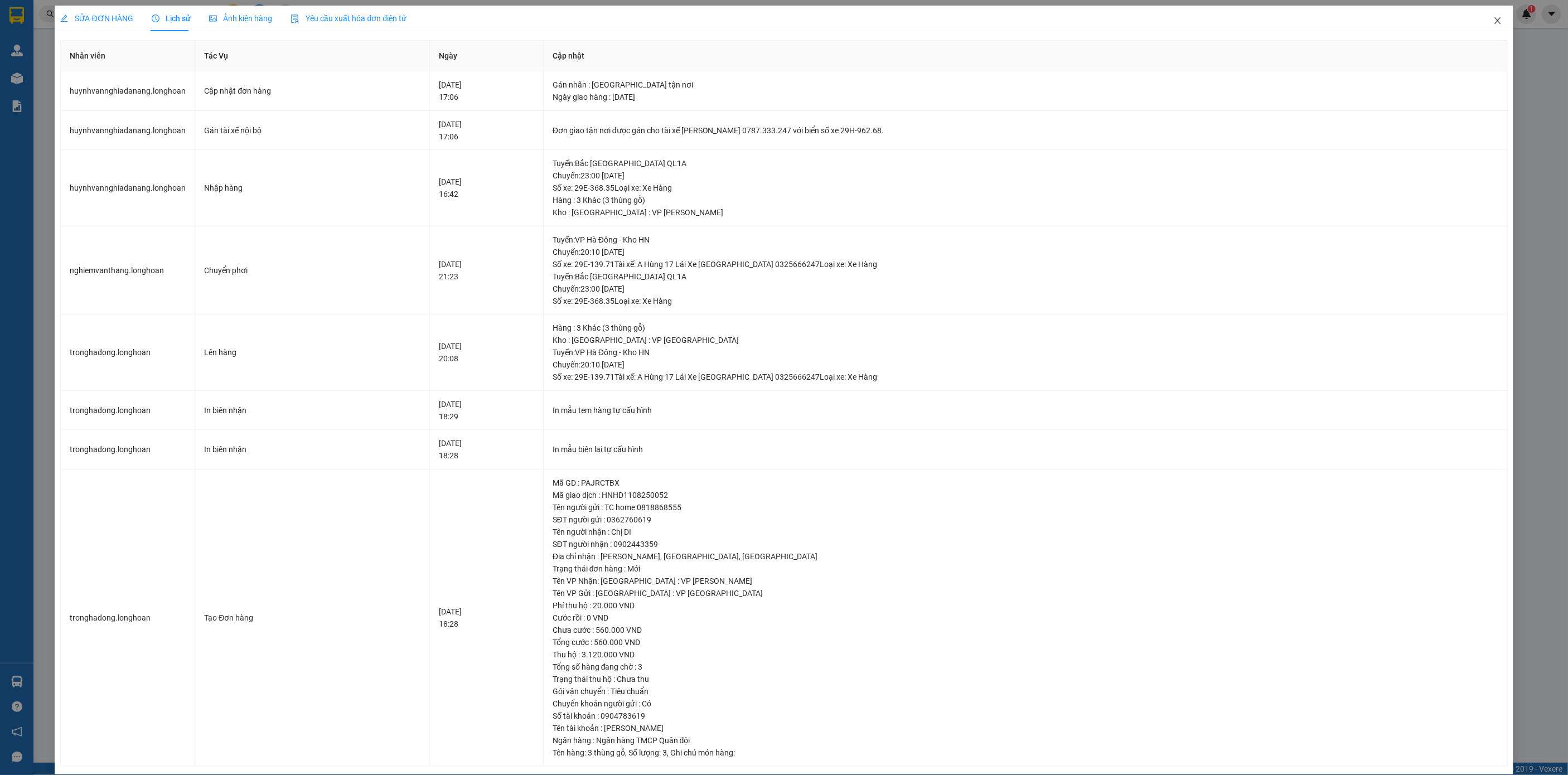
click at [1306, 20] on icon "close" at bounding box center [1497, 20] width 9 height 9
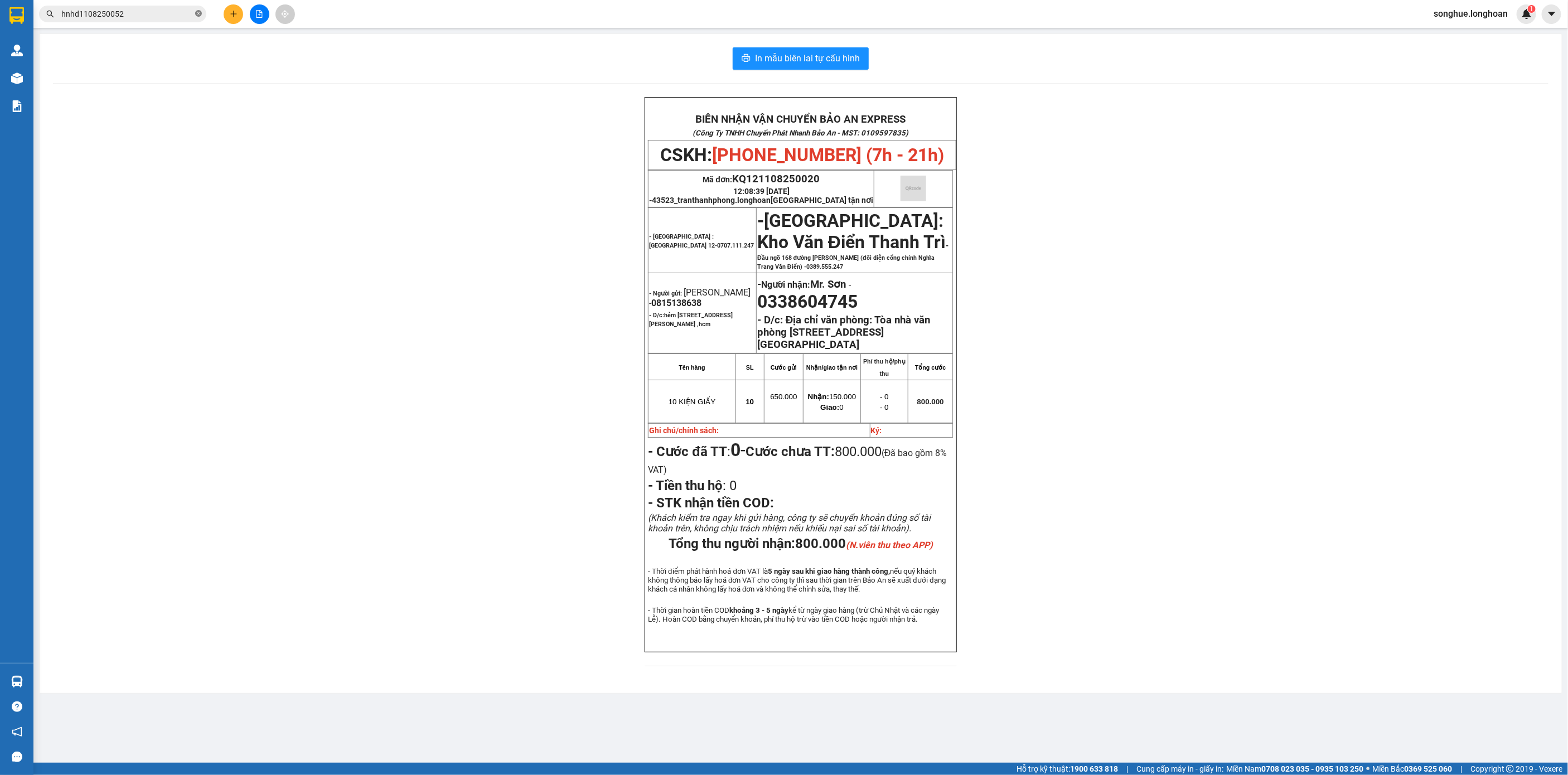
click at [195, 10] on icon "close-circle" at bounding box center [198, 13] width 7 height 7
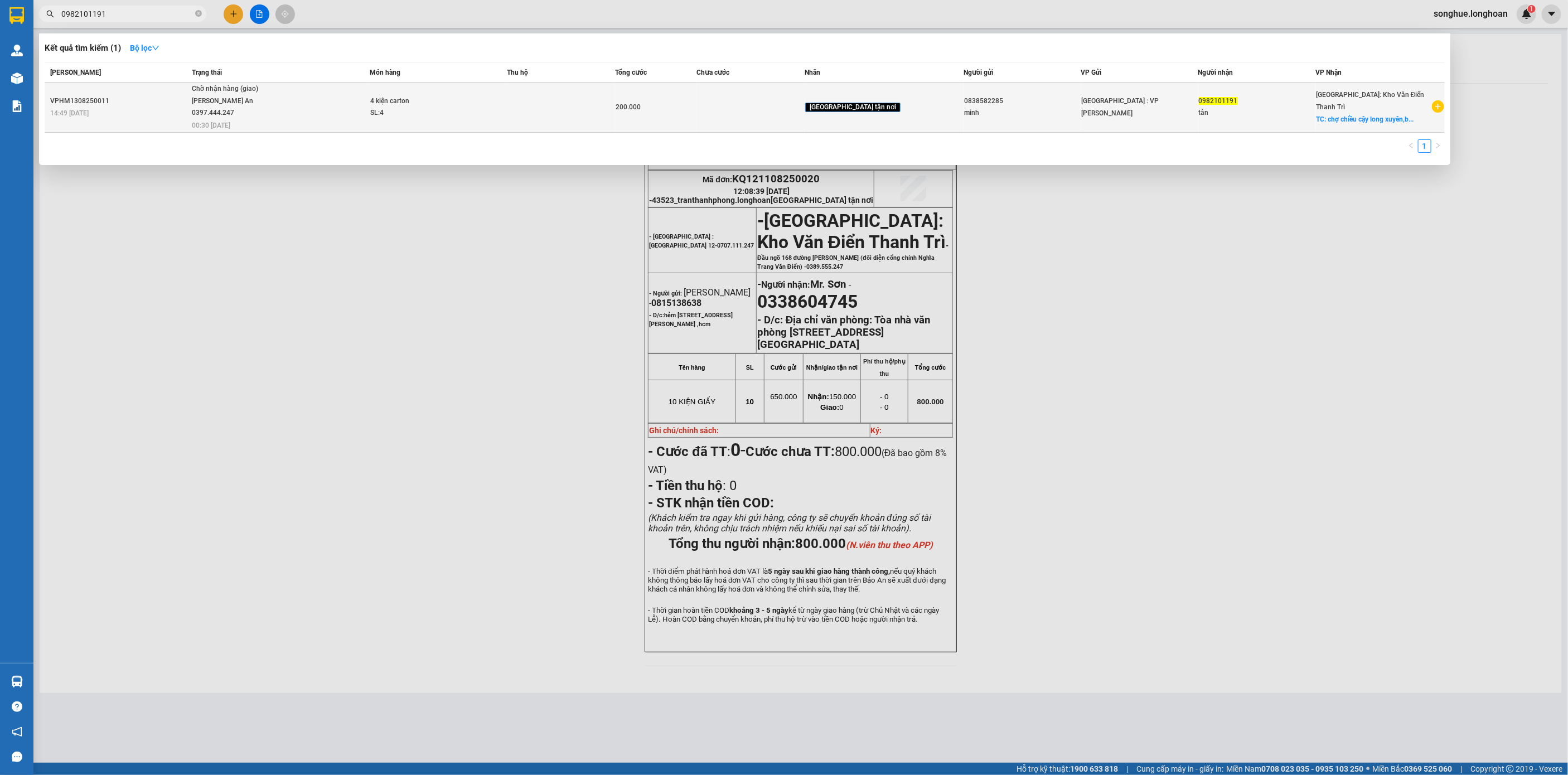
type input "0982101191"
click at [295, 102] on span "Chờ nhận hàng (giao) [PERSON_NAME] An 0397.444.247 00:30 [DATE]" at bounding box center [280, 106] width 178 height 46
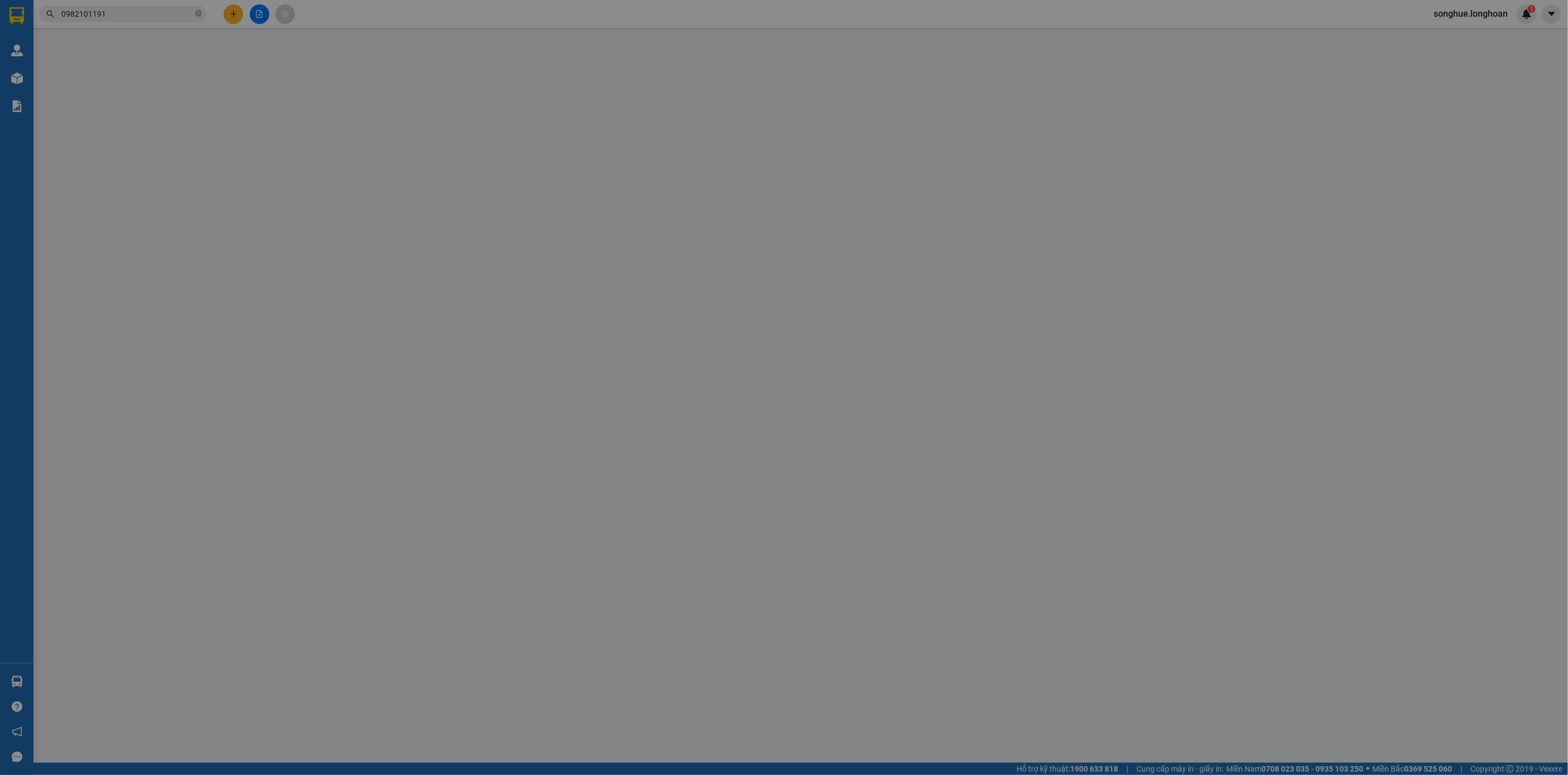
type input "0838582285"
type input "minh"
type input "0982101191"
type input "tân"
checkbox input "true"
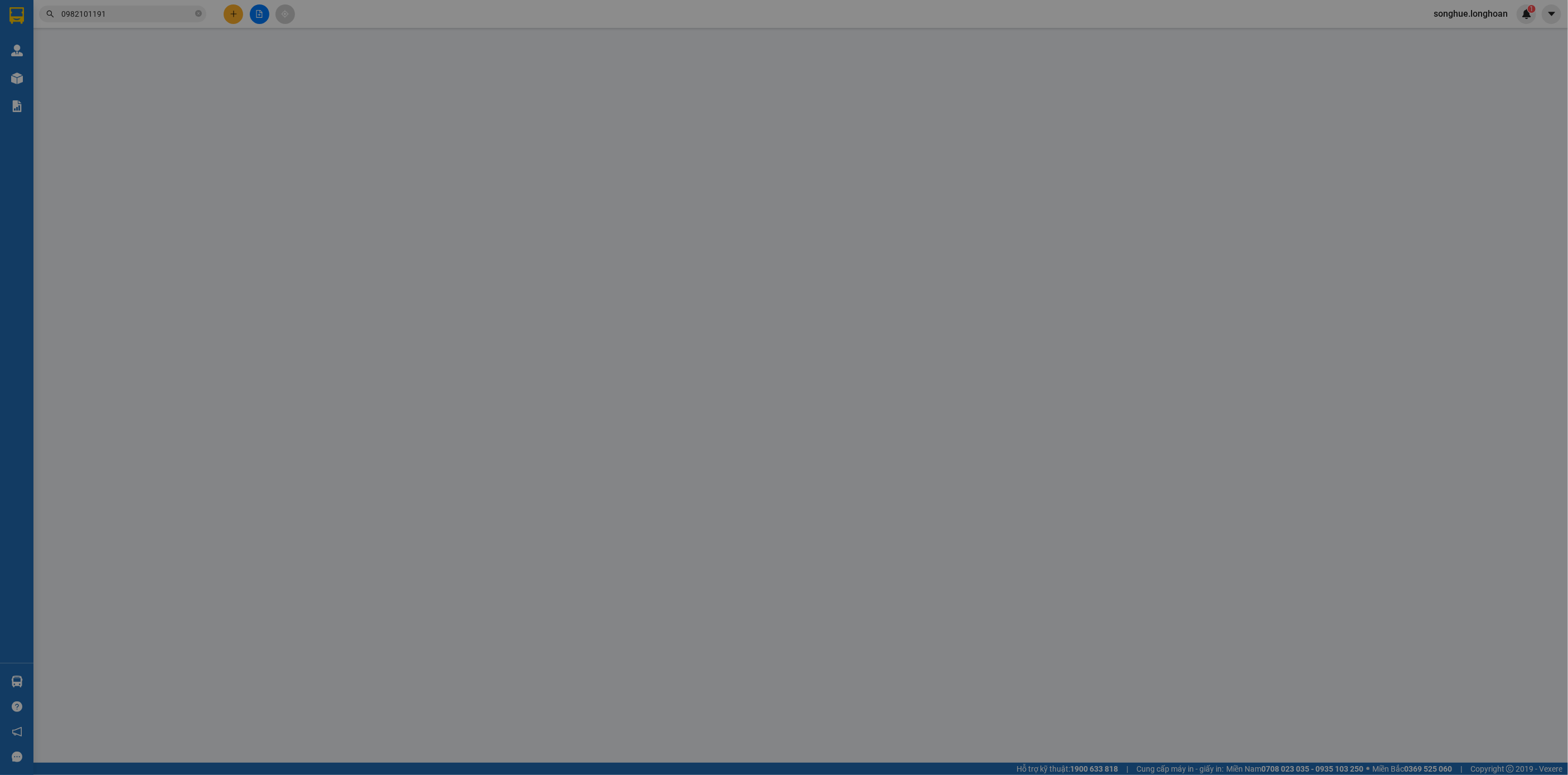
type input "chợ chiều cậy [GEOGRAPHIC_DATA],[GEOGRAPHIC_DATA],[GEOGRAPHIC_DATA]"
type input "200.000"
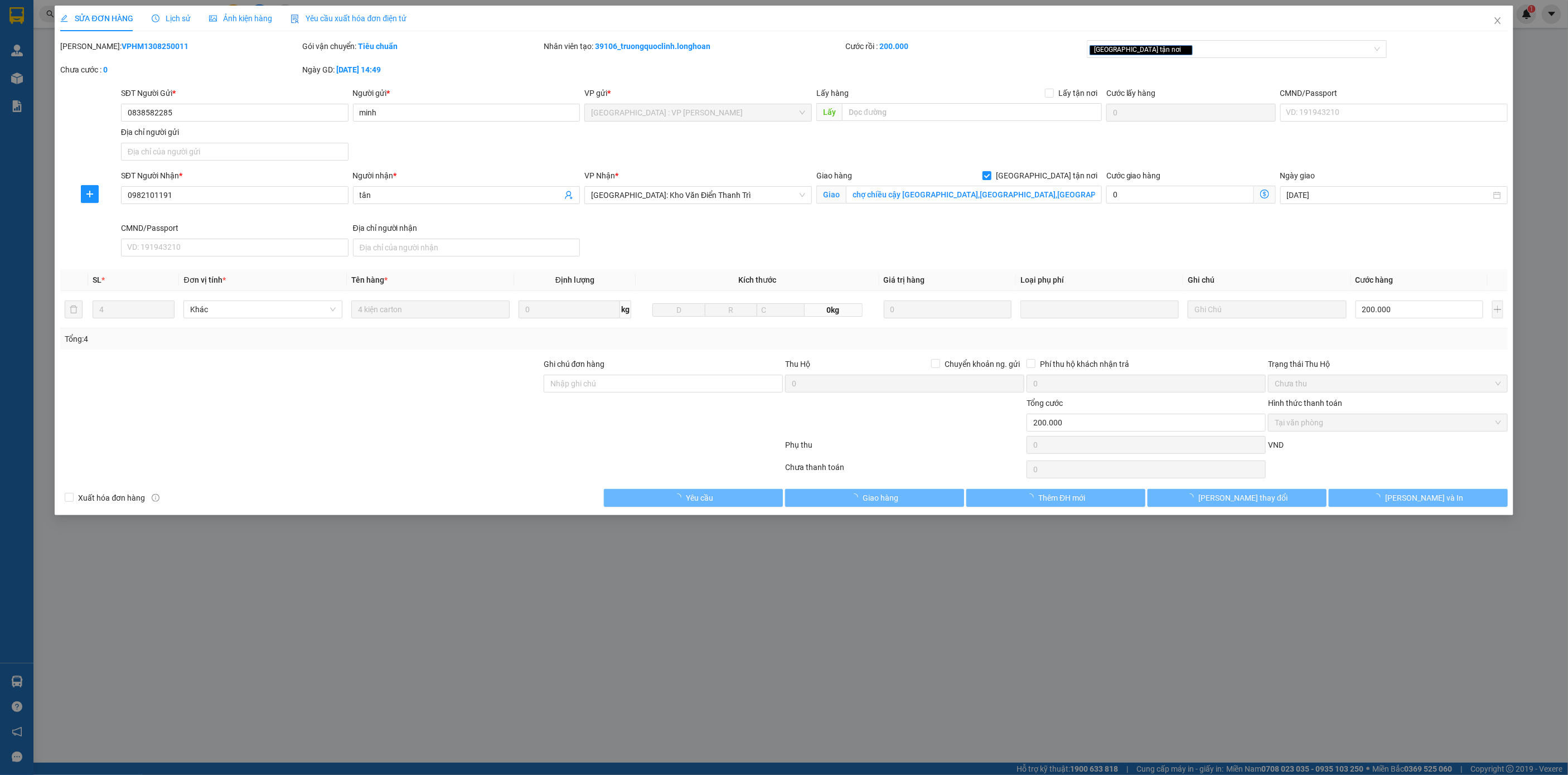
click at [182, 18] on span "Lịch sử" at bounding box center [171, 19] width 40 height 9
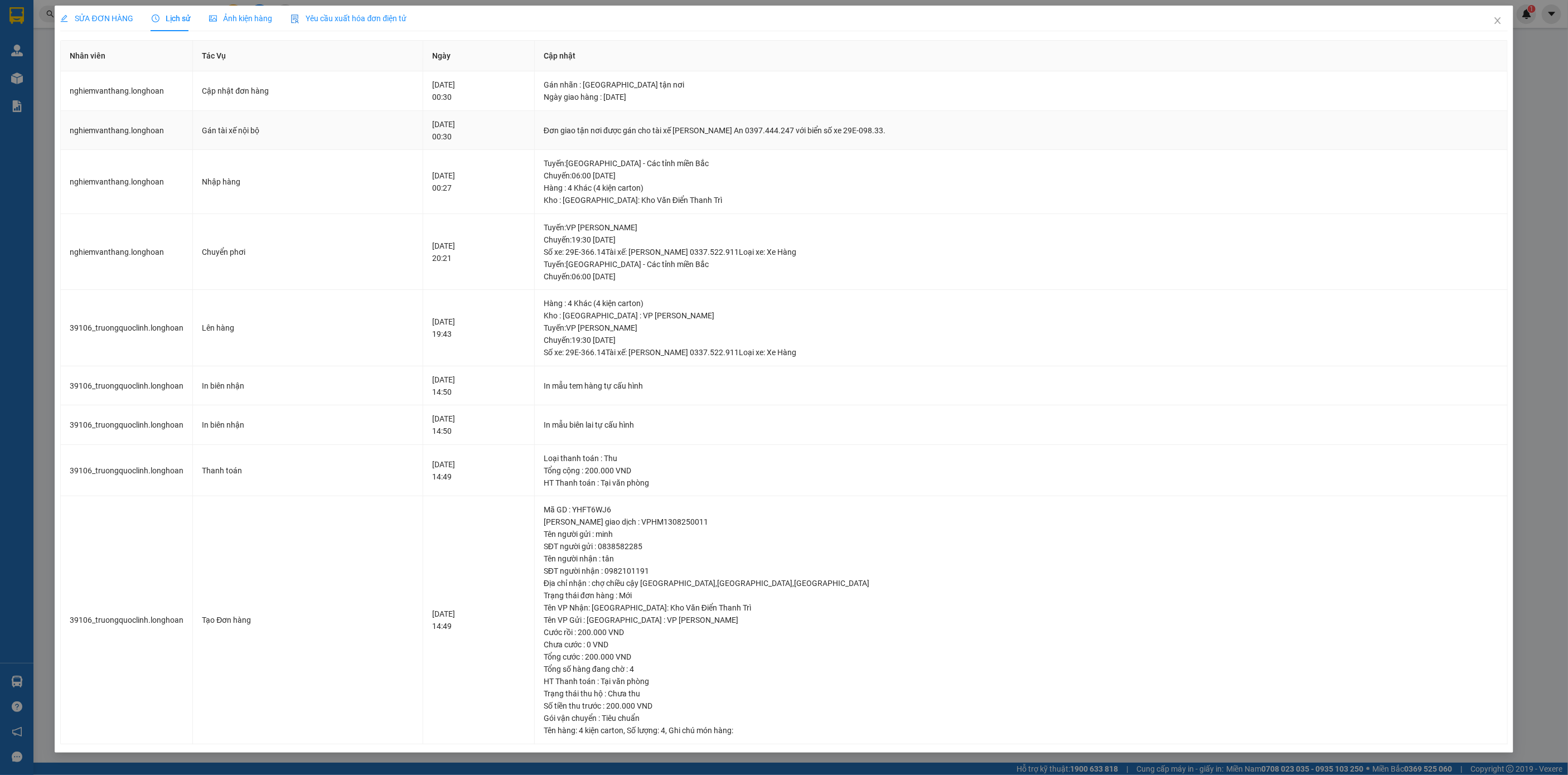
click at [652, 127] on div "Đơn giao tận nơi được gán cho tài xế [PERSON_NAME] An 0397.444.247 với biển số …" at bounding box center [1021, 130] width 955 height 12
copy div "Đơn giao tận nơi được gán cho tài xế [PERSON_NAME] An 0397.444.247 với biển số …"
click at [1306, 20] on icon "close" at bounding box center [1496, 20] width 7 height 7
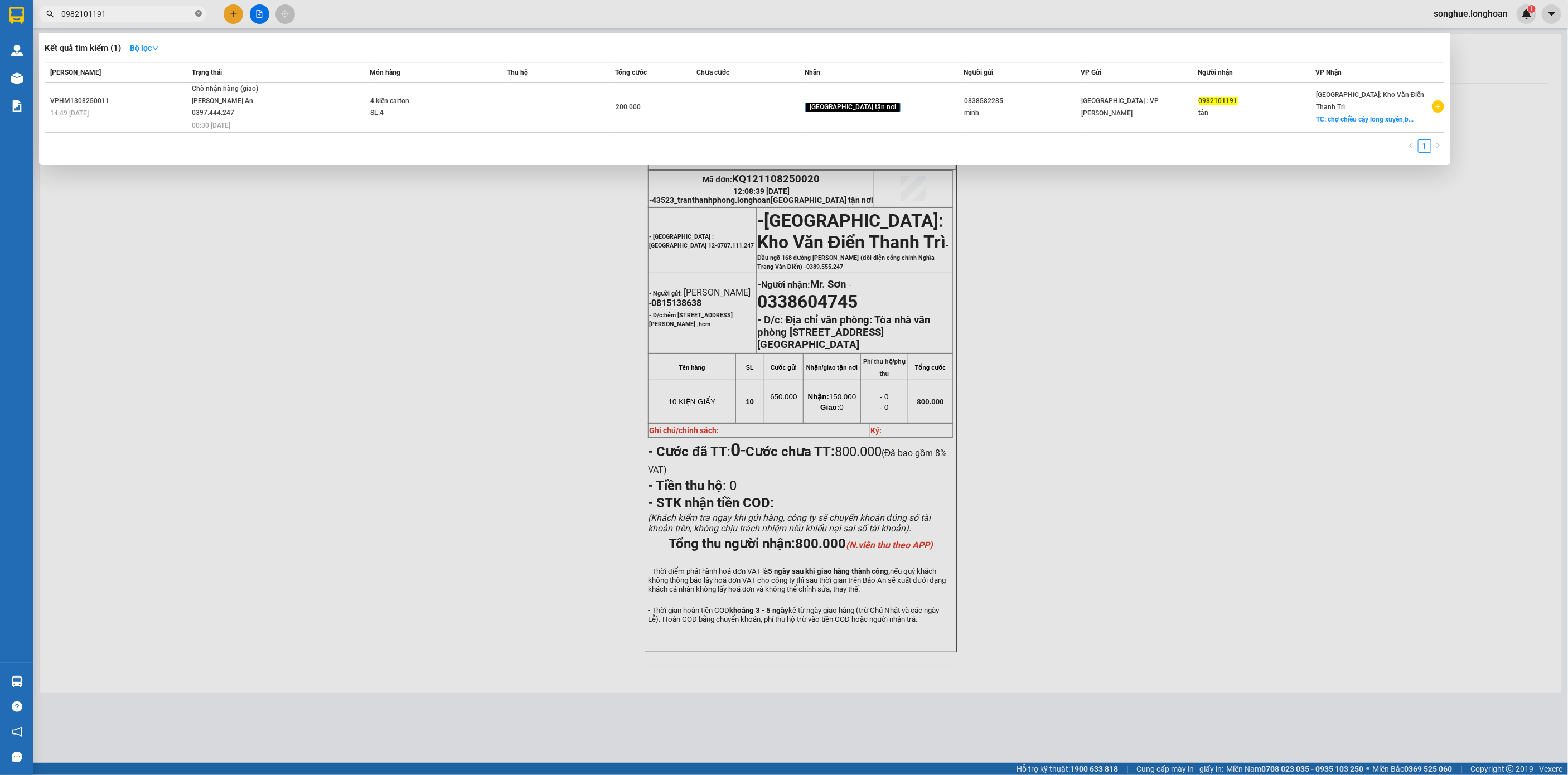
click at [198, 14] on icon "close-circle" at bounding box center [198, 13] width 7 height 7
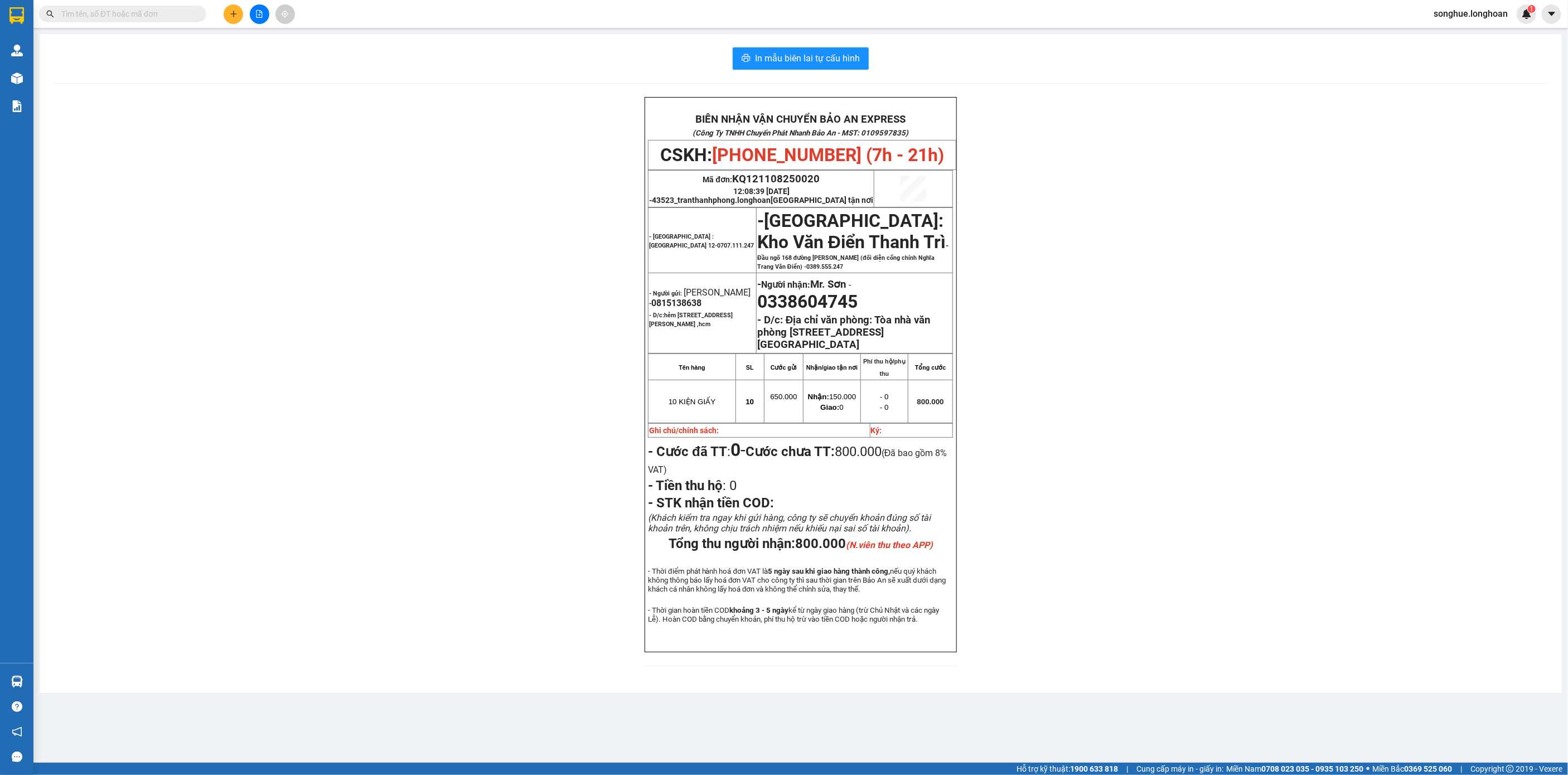
paste input "MG1-01 và MG1-02 Khu nhà thương mại [GEOGRAPHIC_DATA], Số [STREET_ADDRESS][PERS…"
type input "MG1-01 và MG1-02 Khu nhà thương mại [GEOGRAPHIC_DATA], Số [STREET_ADDRESS][PERS…"
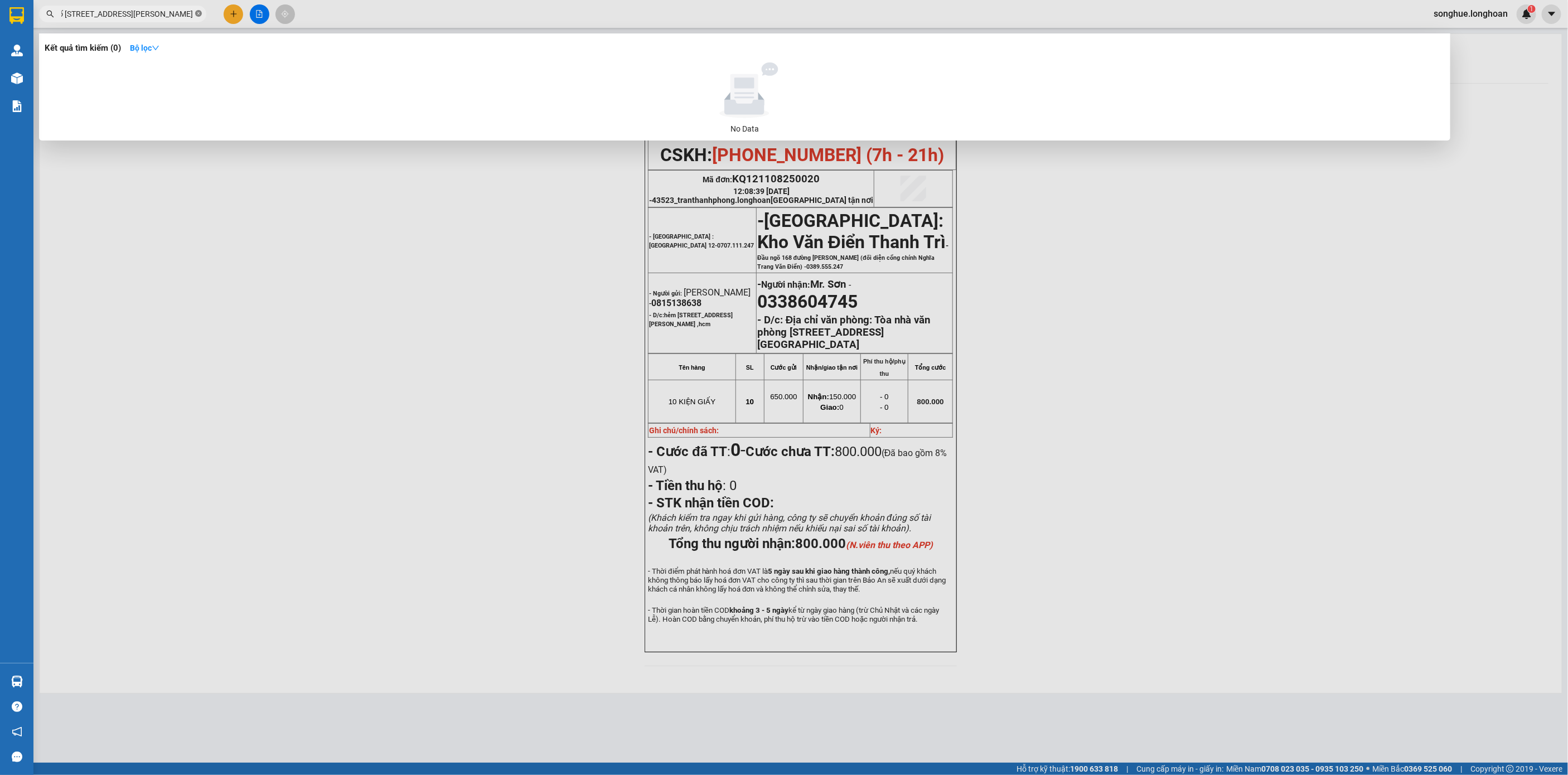
click at [198, 14] on icon "close-circle" at bounding box center [198, 13] width 7 height 7
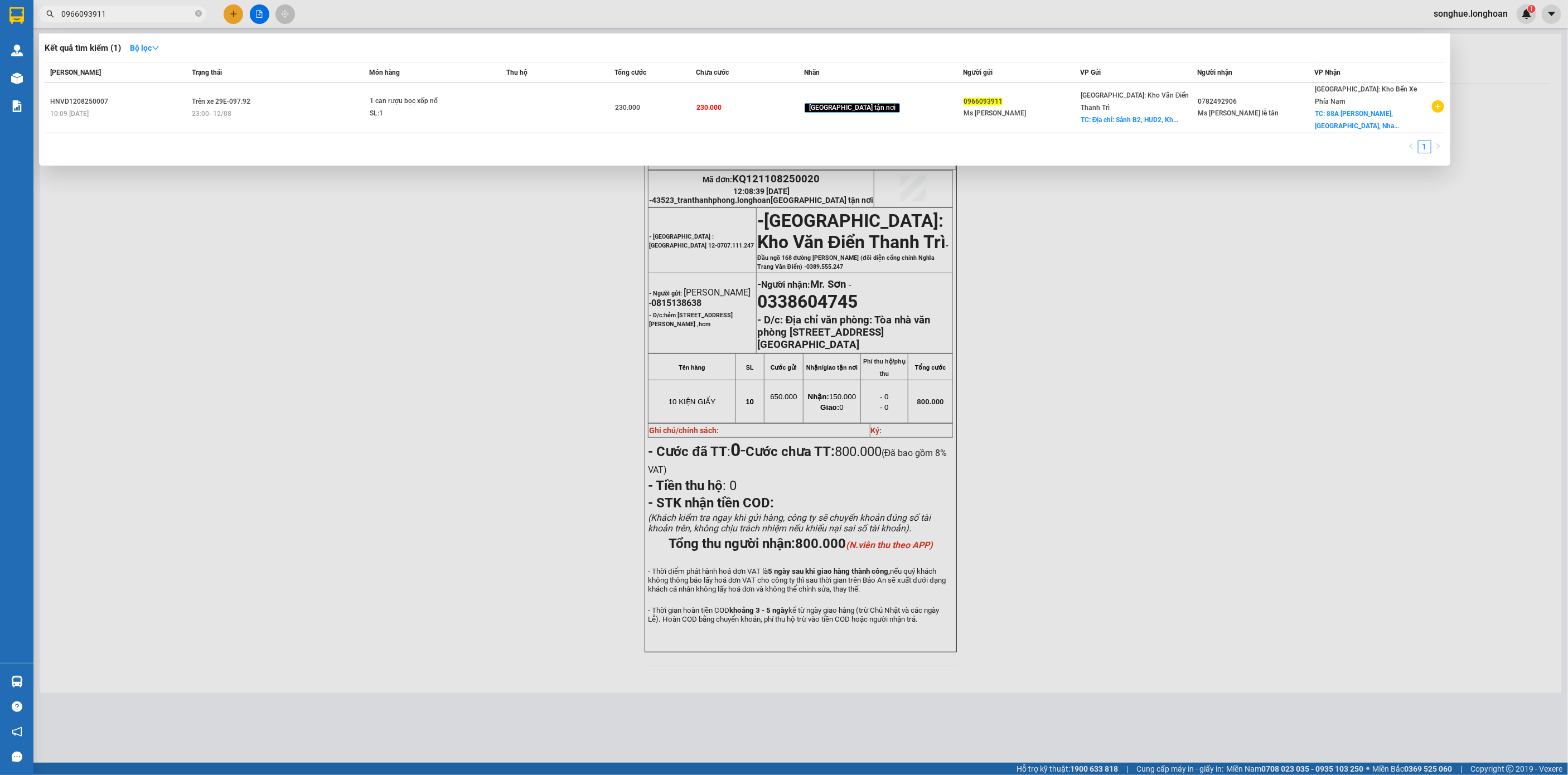
type input "0966093911"
click at [200, 15] on icon "close-circle" at bounding box center [198, 13] width 7 height 7
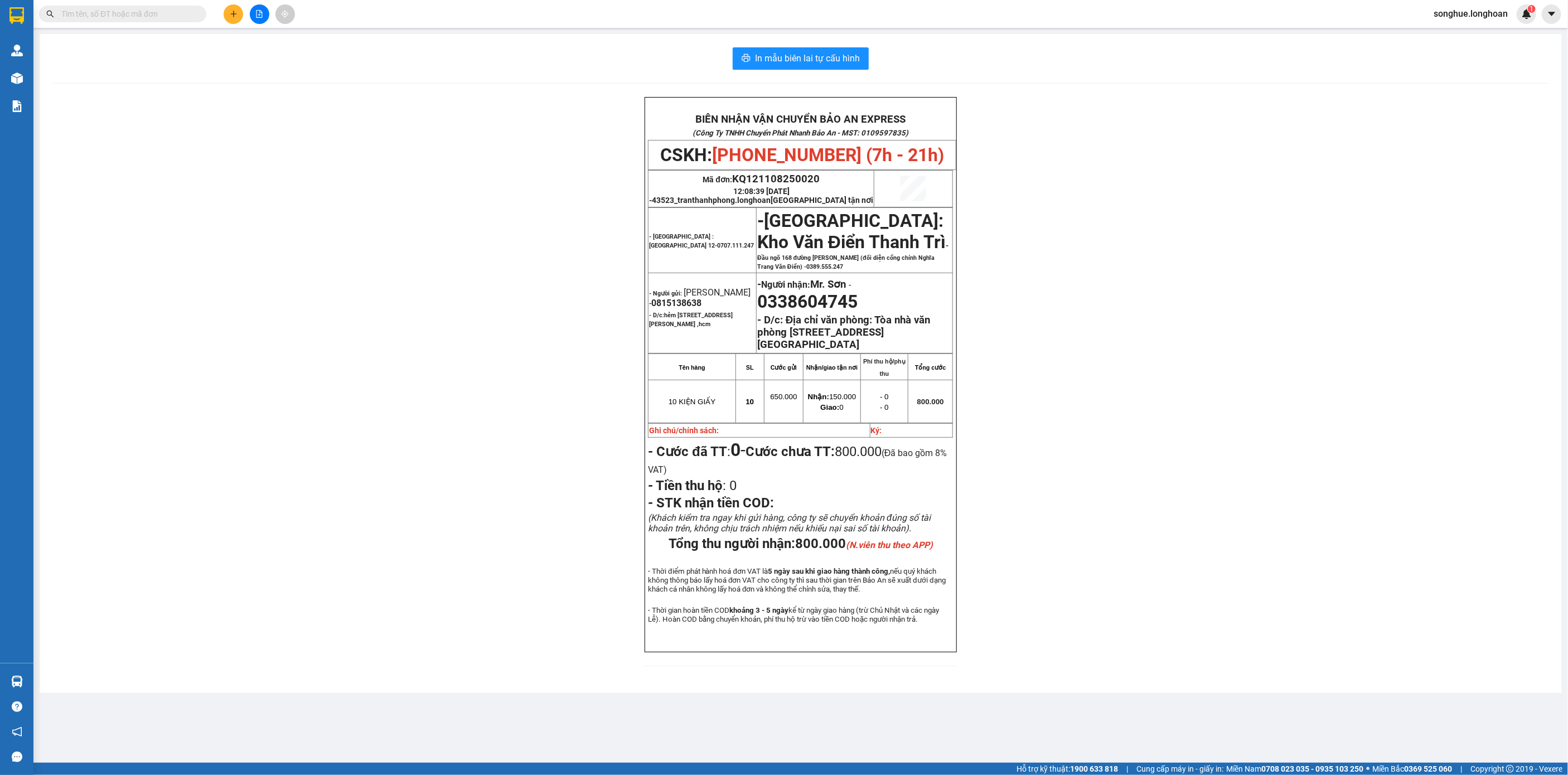
paste input "0398761576"
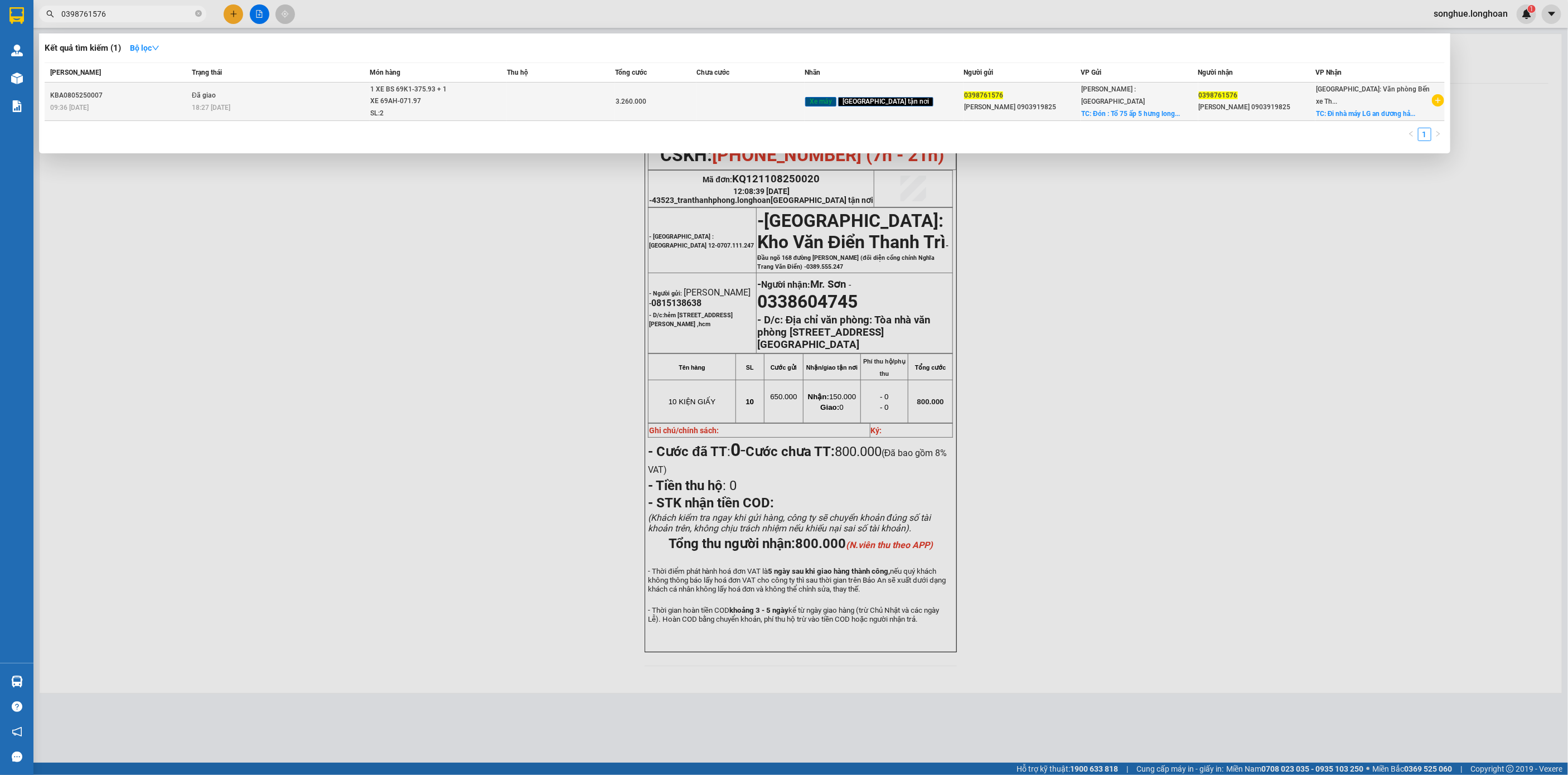
type input "0398761576"
click at [454, 90] on div "1 XE BS 69K1-375.93 + 1 XE 69AH-071.97" at bounding box center [412, 96] width 84 height 24
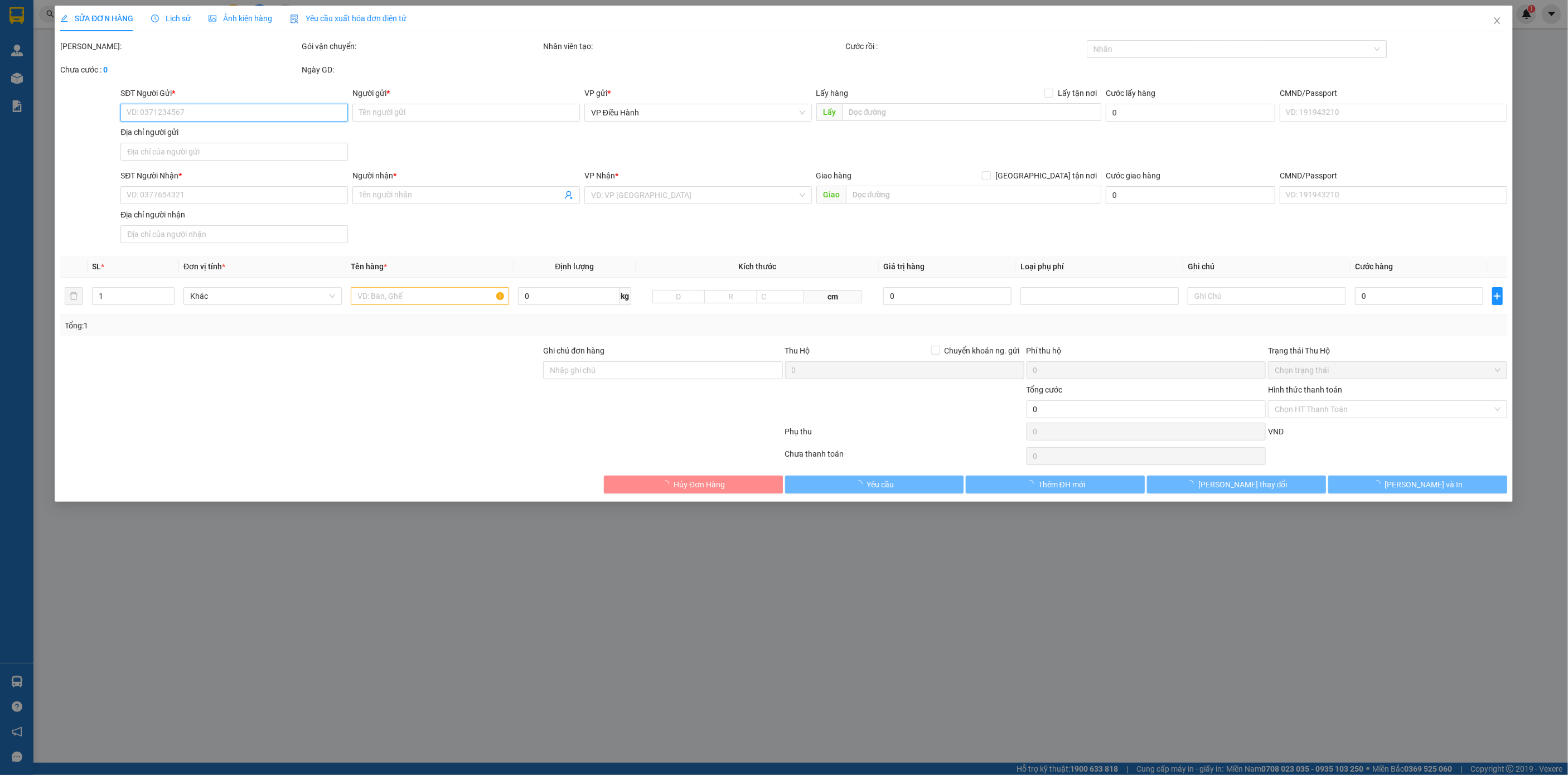
type input "0398761576"
type input "[PERSON_NAME] 0903919825"
checkbox input "true"
type input "Đón : Tổ 75 ấp 5 hưng [GEOGRAPHIC_DATA]"
type input "300.000"
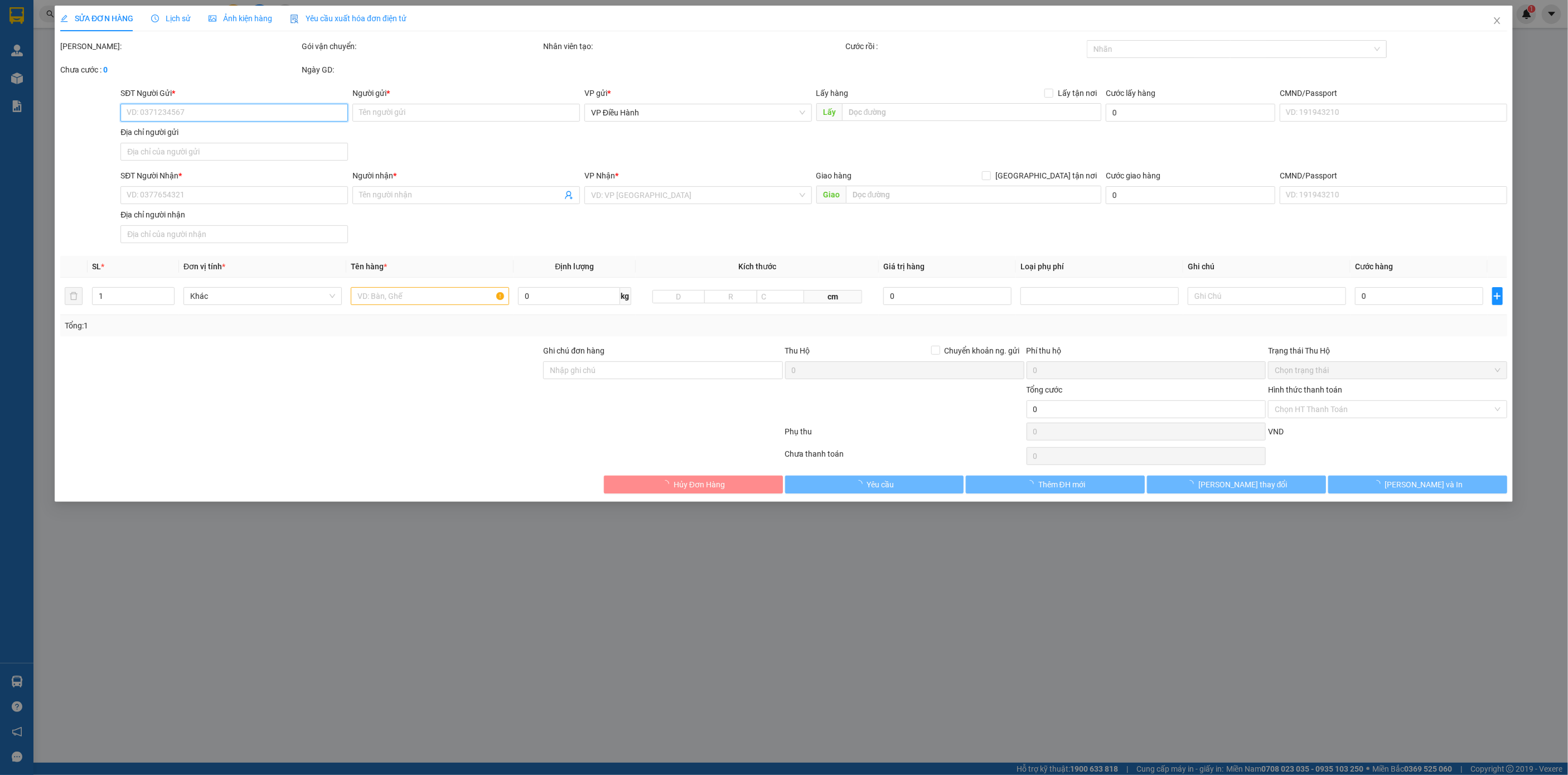
type input "0398761576"
type input "[PERSON_NAME] 0903919825"
checkbox input "true"
type input "Đi nhà máy LG an dương hải phòng"
type input "CHÌA KHÓA QUẤN TAY LÁI - GIẤY TỜ KHÁCH GIỮ"
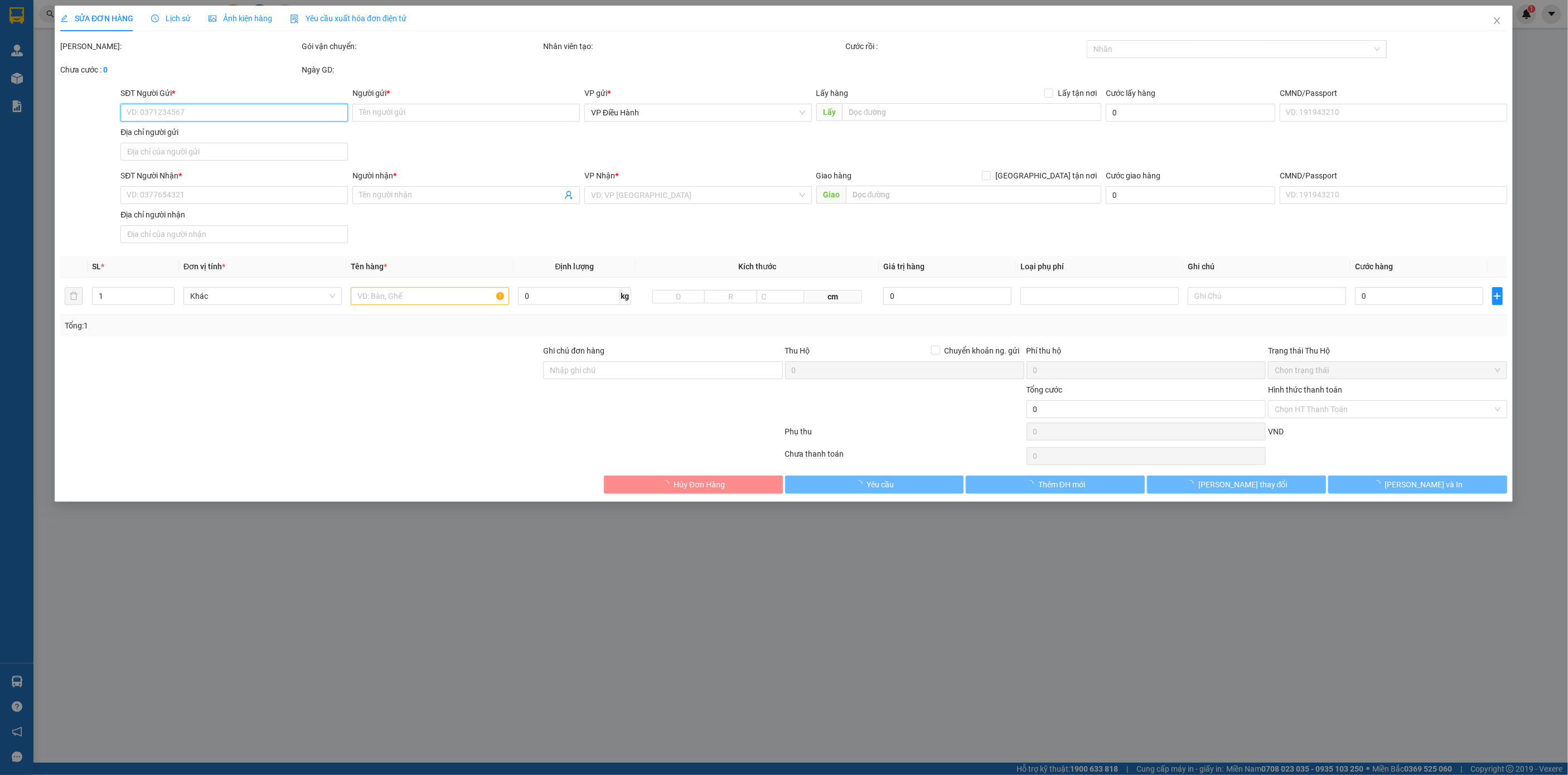
type input "3.260.000"
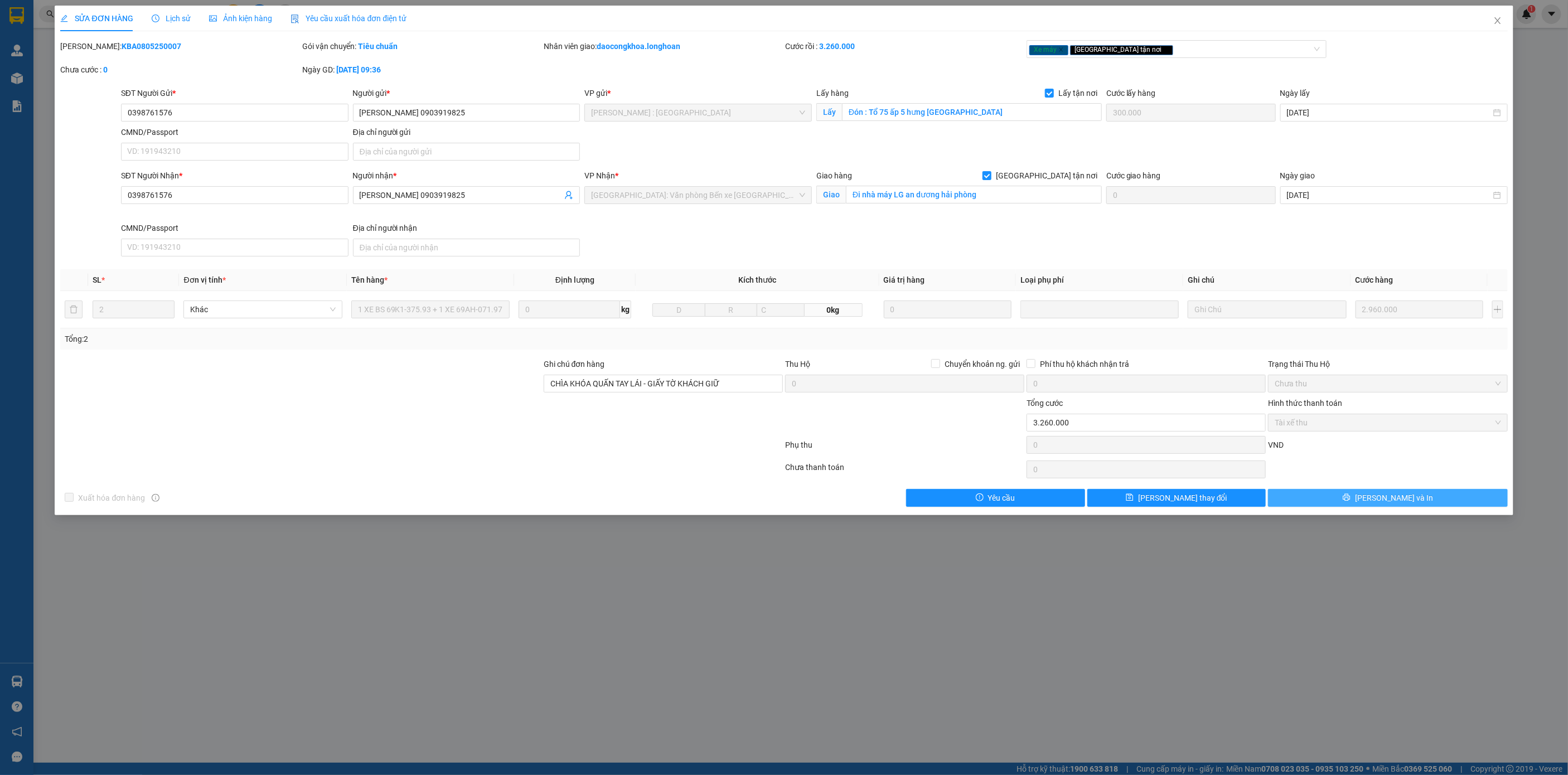
click at [1306, 506] on button "[PERSON_NAME] và In" at bounding box center [1387, 497] width 239 height 18
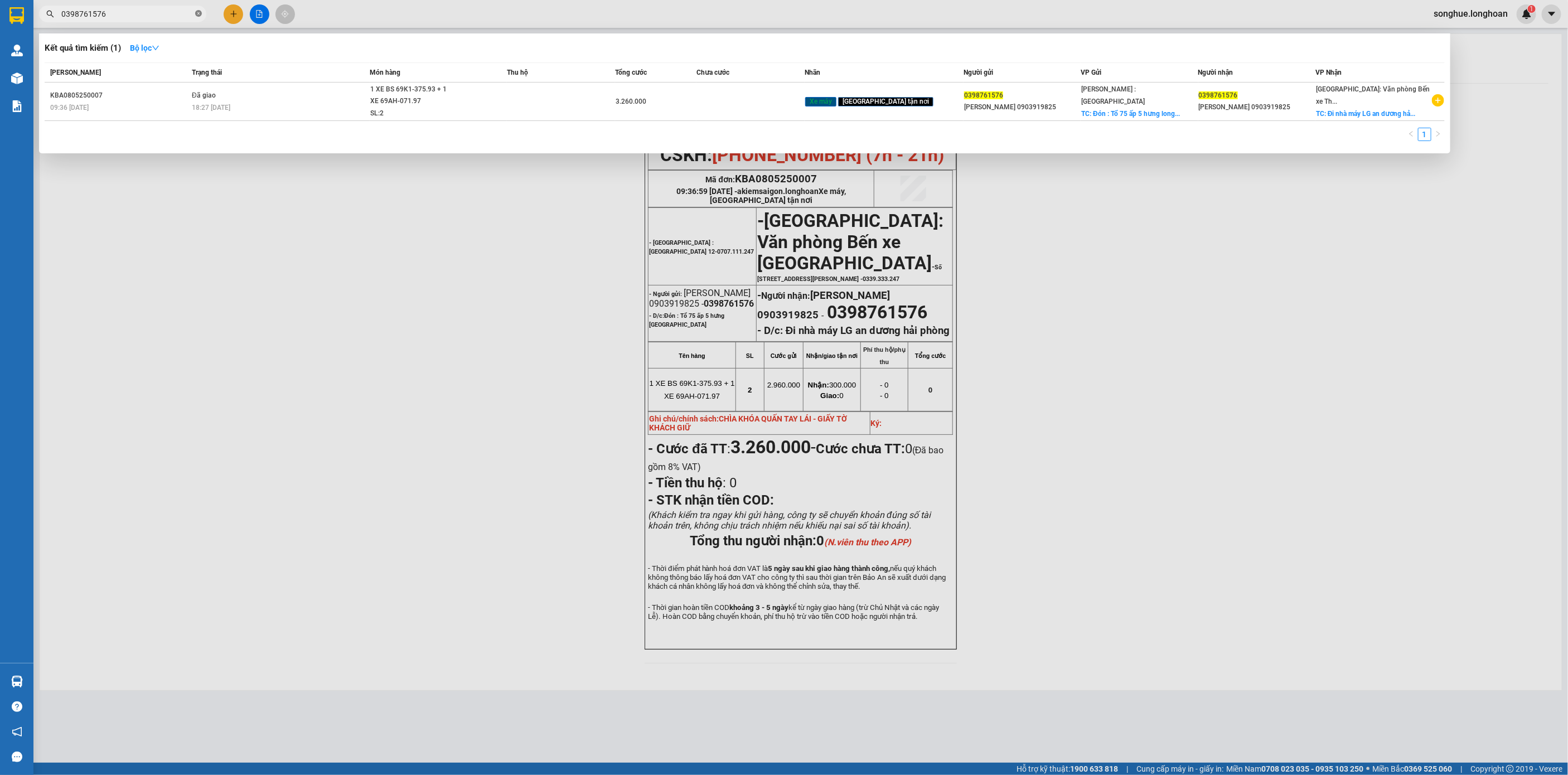
click at [202, 9] on span at bounding box center [198, 14] width 7 height 10
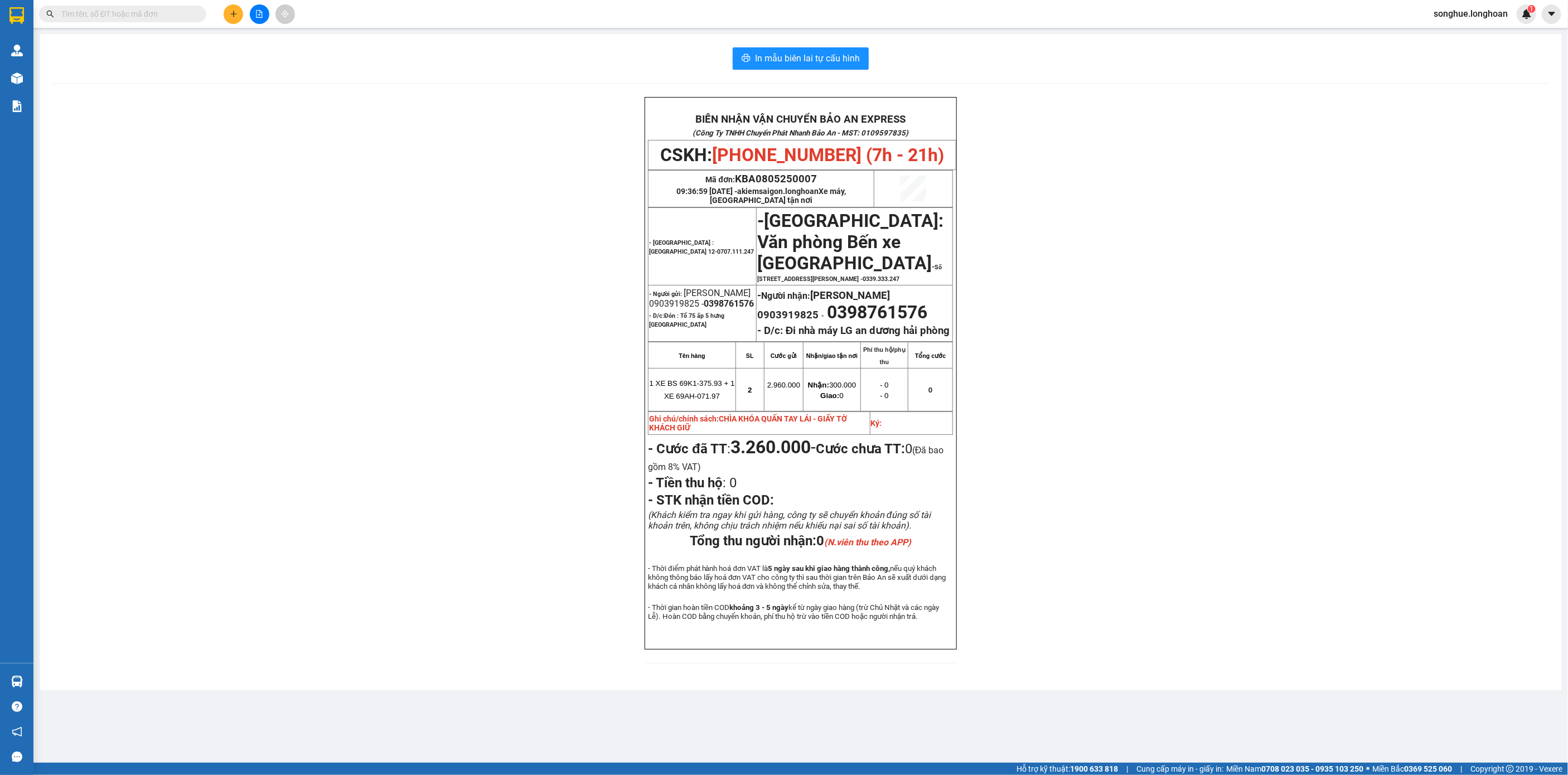
paste input "0966854537"
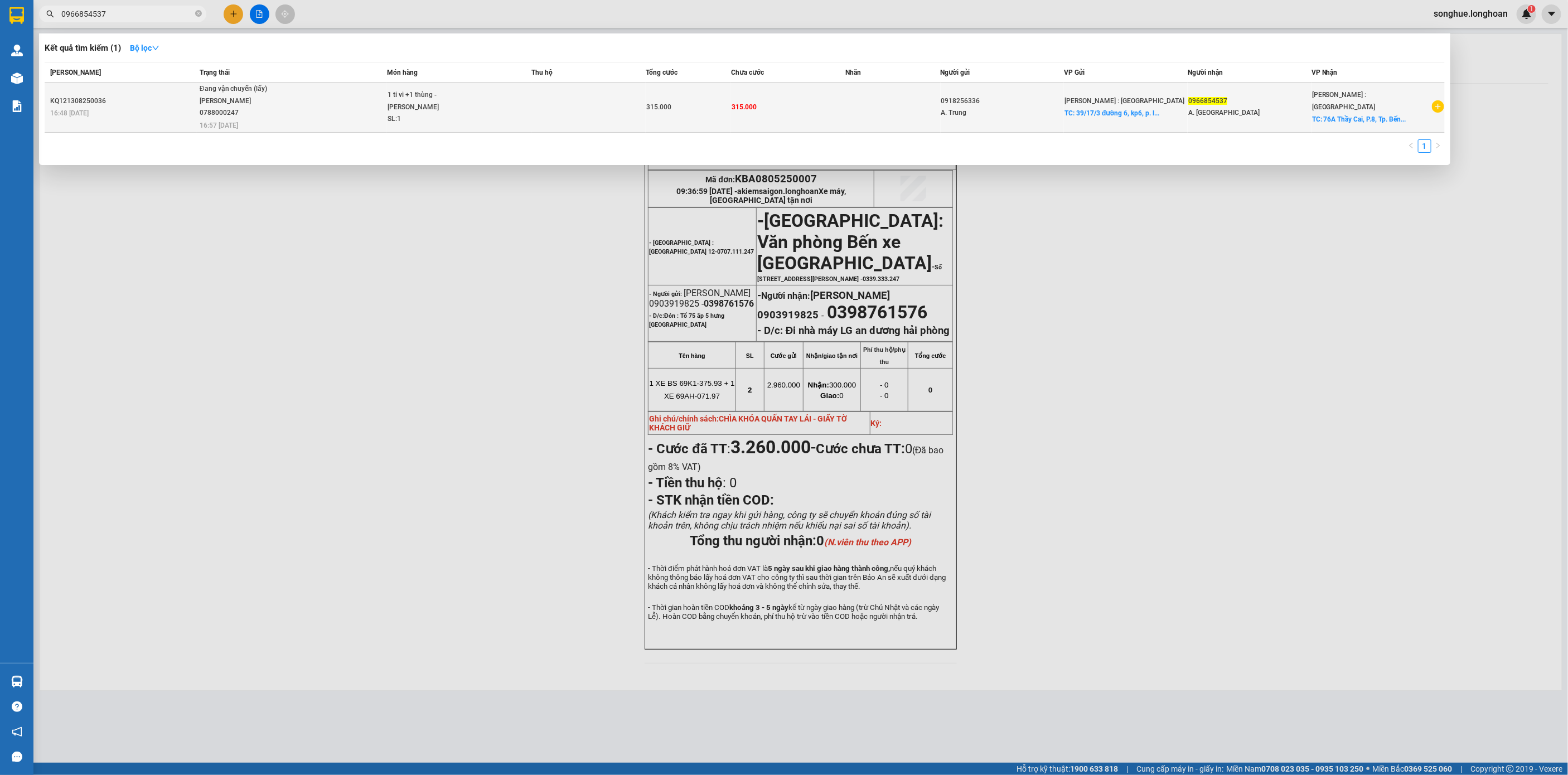
type input "0966854537"
click at [312, 110] on span "Đang vận chuyển (lấy) [PERSON_NAME] 0788000247 16:57 [DATE]" at bounding box center [293, 106] width 187 height 46
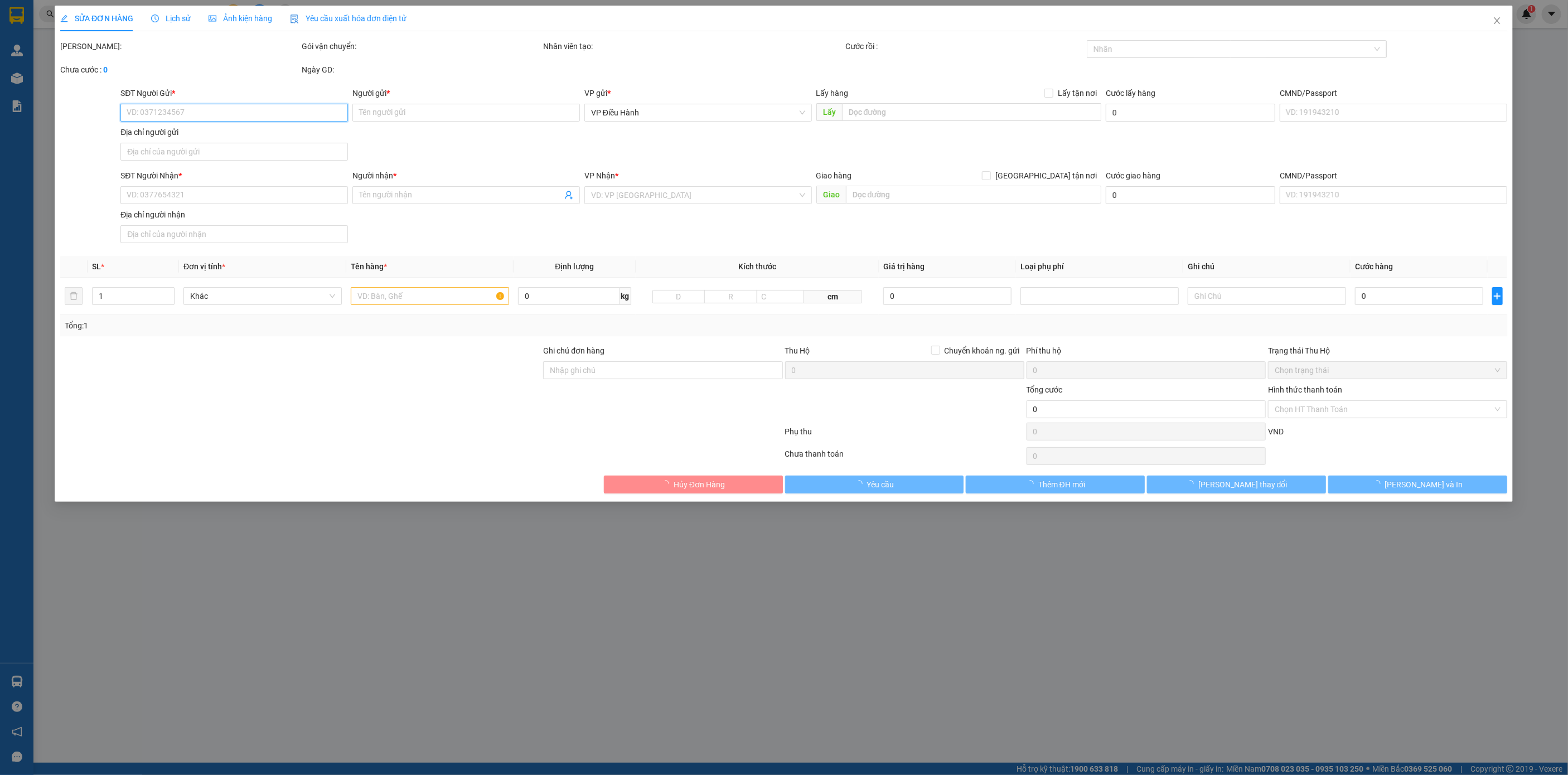
type input "0918256336"
type input "A. Trung"
checkbox input "true"
type input "39/17/3 đường 6, kp6, [GEOGRAPHIC_DATA], [GEOGRAPHIC_DATA]"
type input "0966854537"
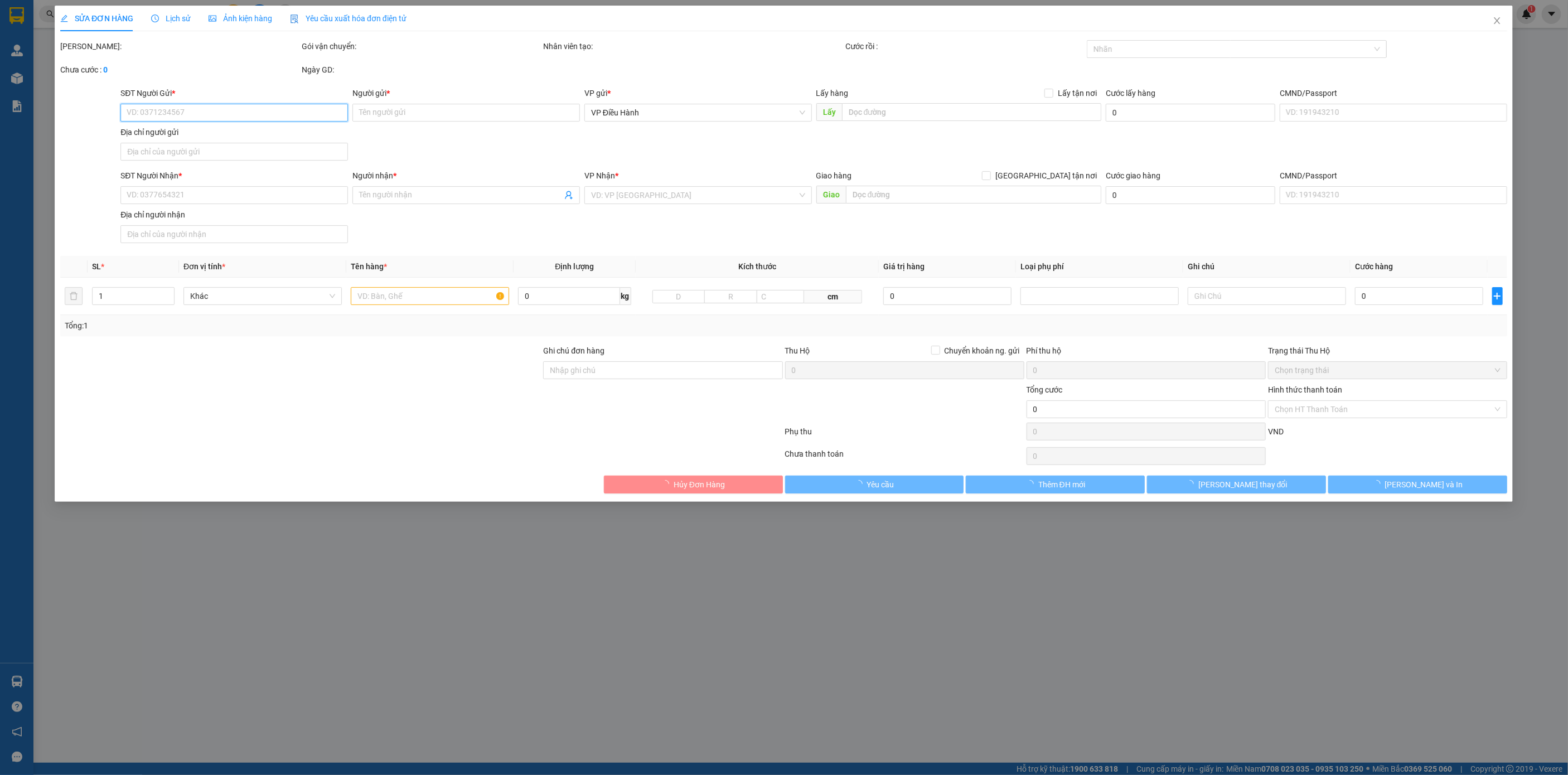
type input "A. [GEOGRAPHIC_DATA]"
checkbox input "true"
type input "[STREET_ADDRESS] Bến tre"
type input "315.000"
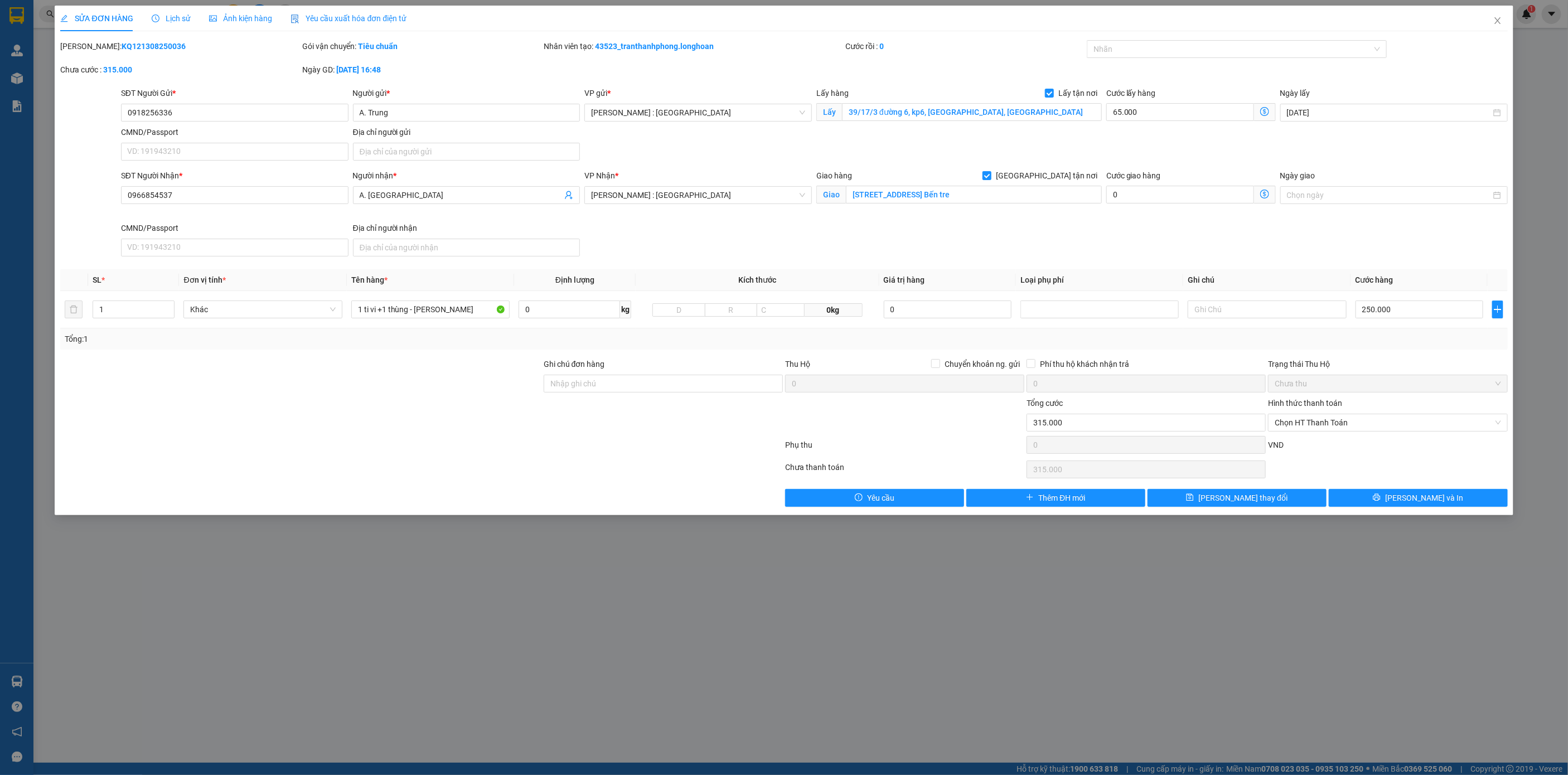
click at [179, 18] on span "Lịch sử" at bounding box center [171, 19] width 40 height 9
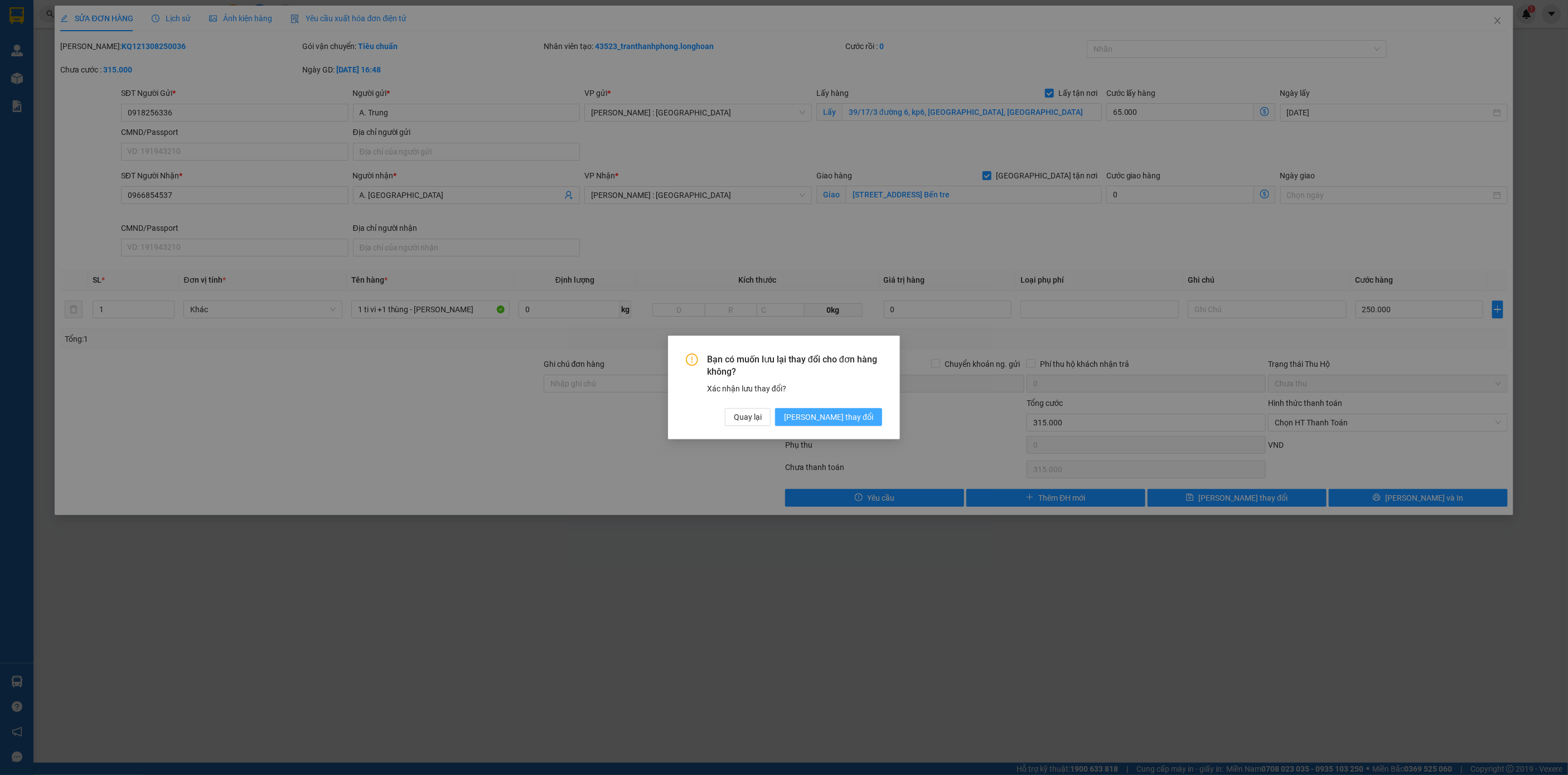
click at [852, 417] on span "[PERSON_NAME] thay đổi" at bounding box center [828, 416] width 89 height 12
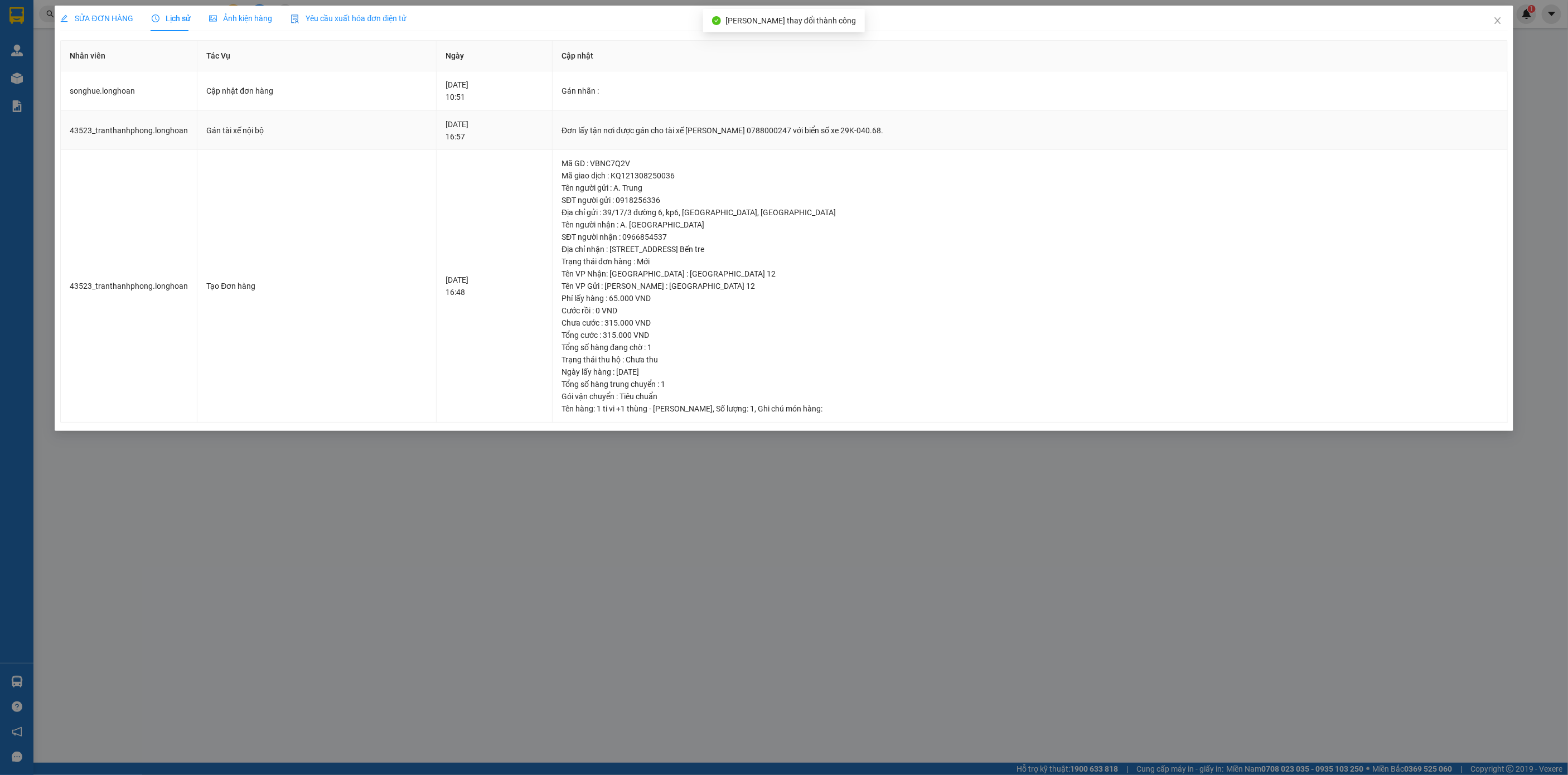
click at [656, 136] on div "Đơn lấy tận nơi được gán cho tài xế [PERSON_NAME] 0788000247 với biển số xe 29K…" at bounding box center [1029, 130] width 936 height 12
copy div "Đơn lấy tận nơi được gán cho tài xế [PERSON_NAME] 0788000247 với biển số xe 29K…"
click at [105, 15] on span "SỬA ĐƠN HÀNG" at bounding box center [97, 19] width 73 height 9
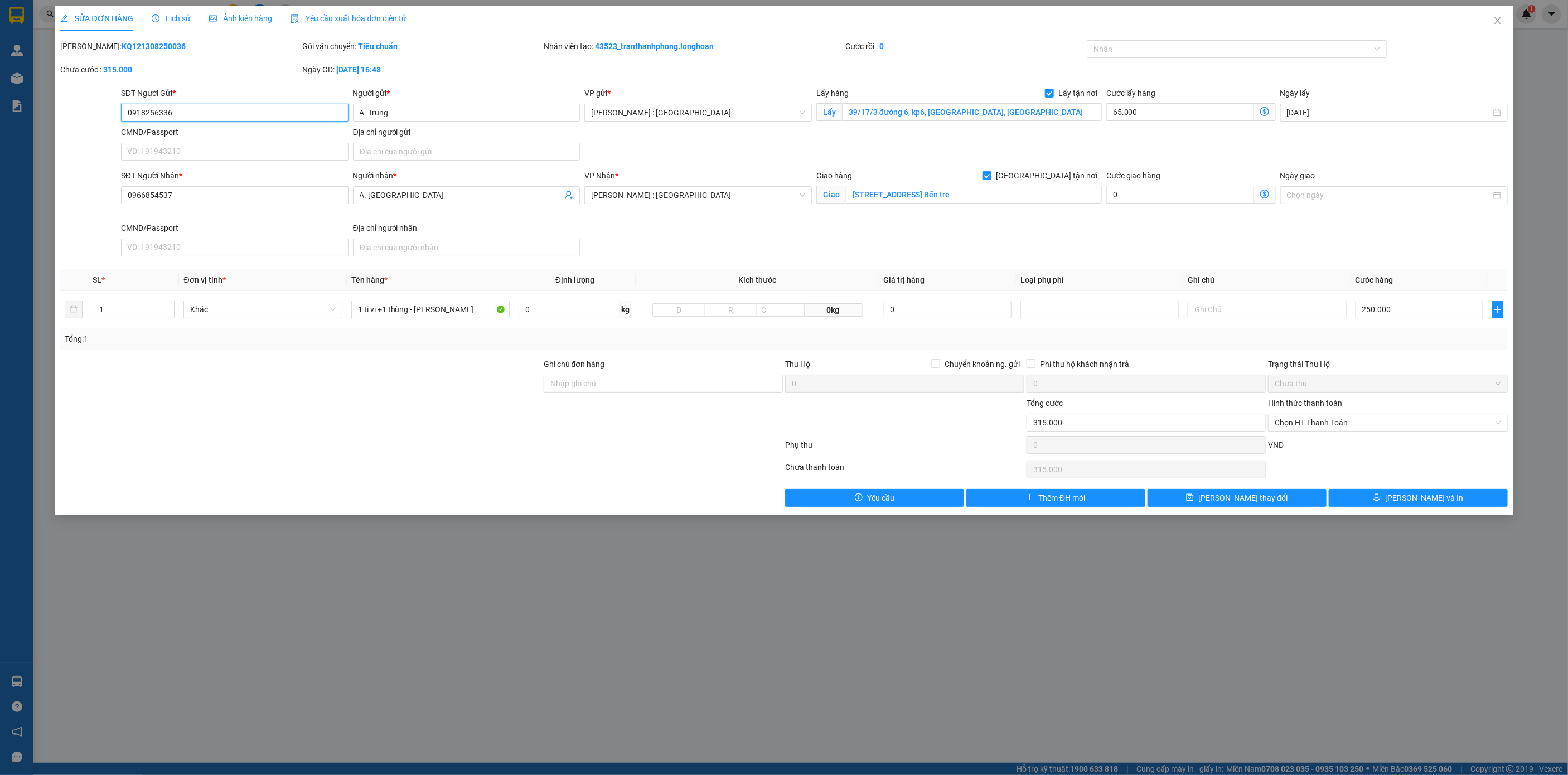
click at [210, 109] on input "0918256336" at bounding box center [234, 112] width 228 height 18
click at [1306, 20] on icon "close" at bounding box center [1497, 20] width 9 height 9
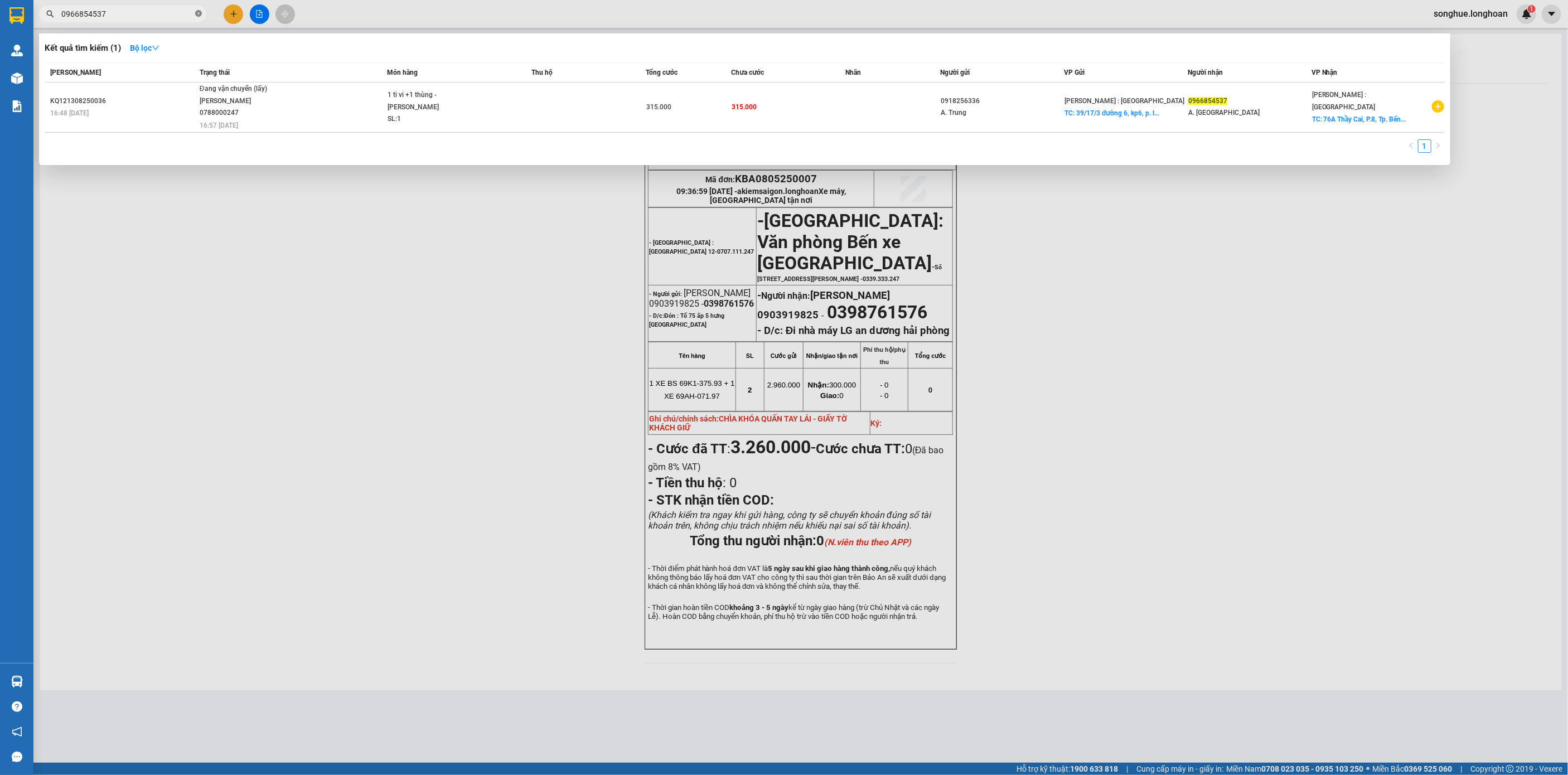
click at [202, 12] on icon "close-circle" at bounding box center [198, 13] width 7 height 7
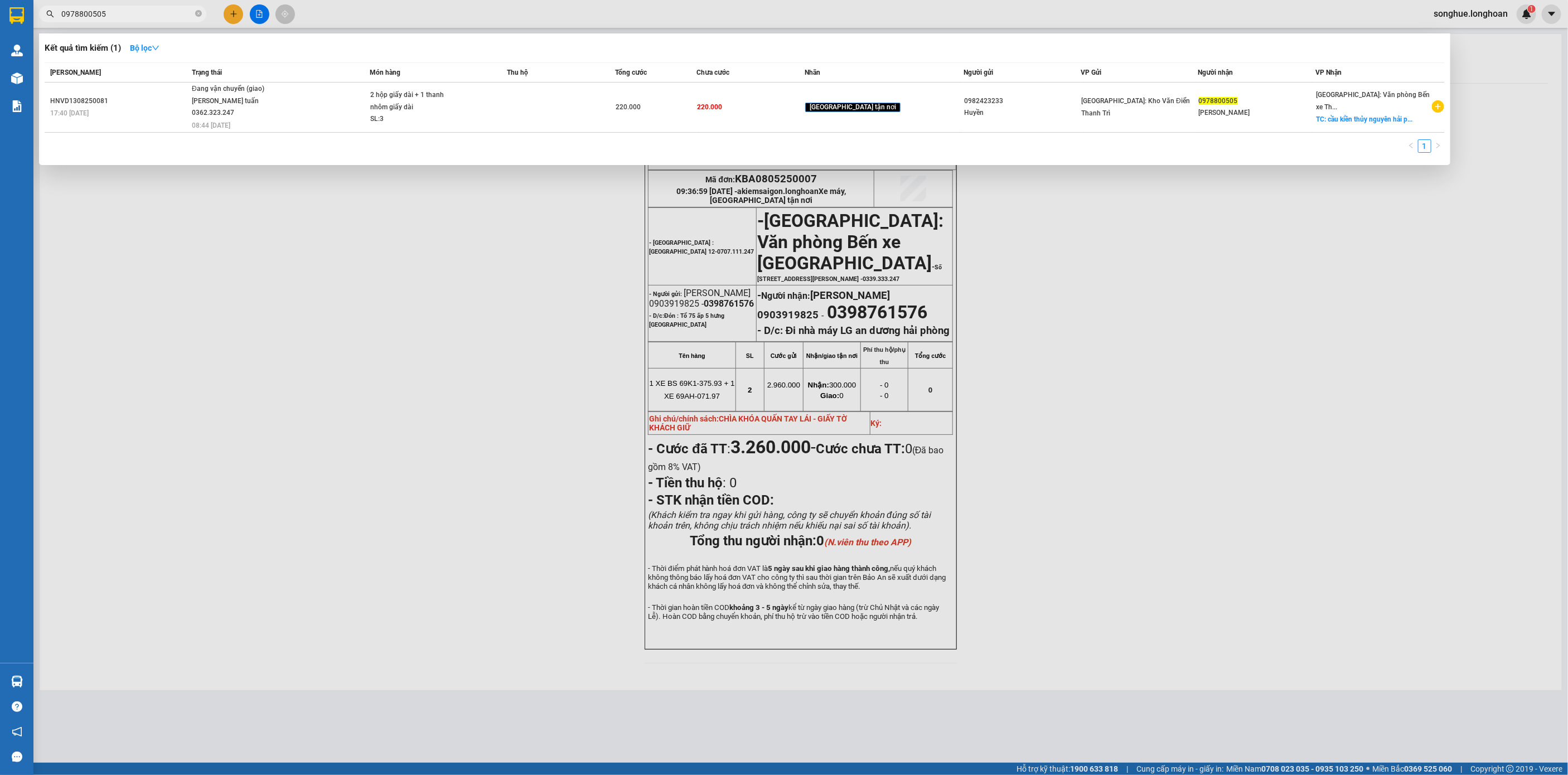
type input "0978800505"
